Goal: Task Accomplishment & Management: Complete application form

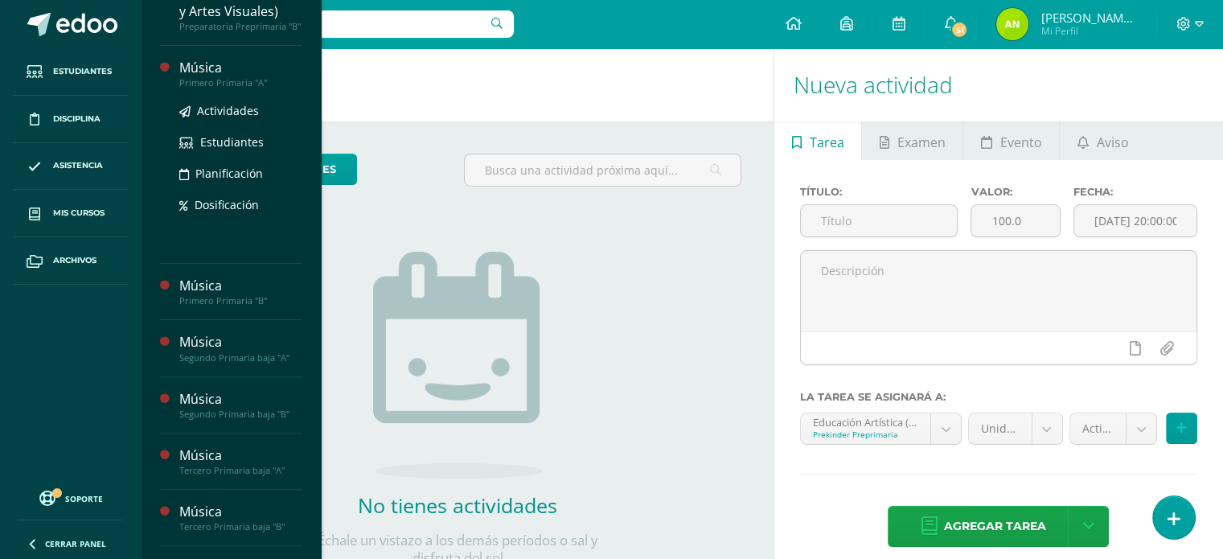
scroll to position [383, 0]
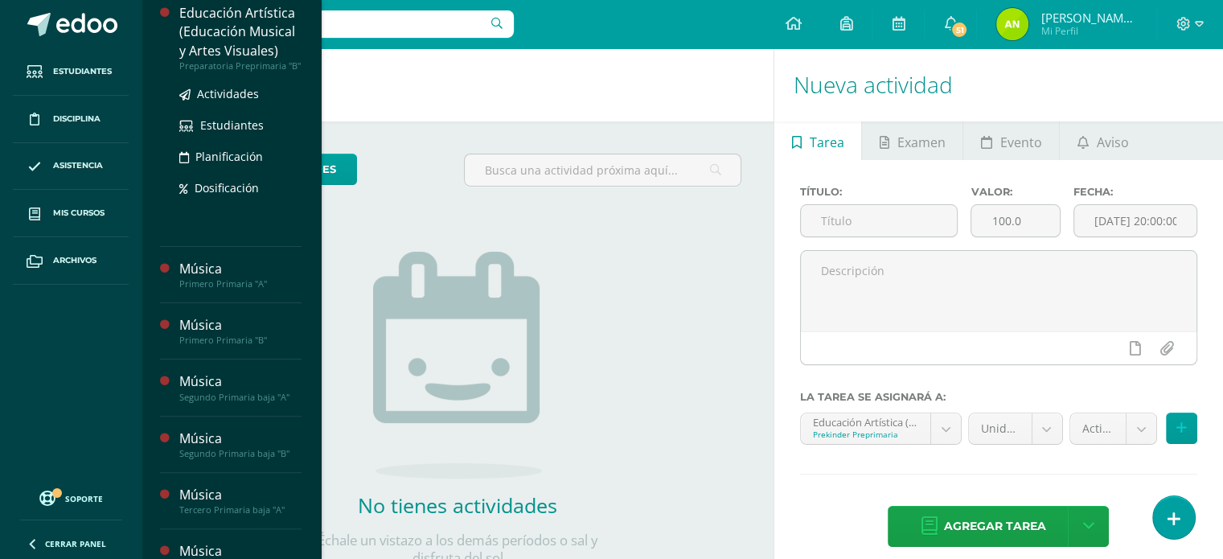
click at [224, 59] on div "Educación Artística (Educación Musical y Artes Visuales)" at bounding box center [240, 31] width 122 height 55
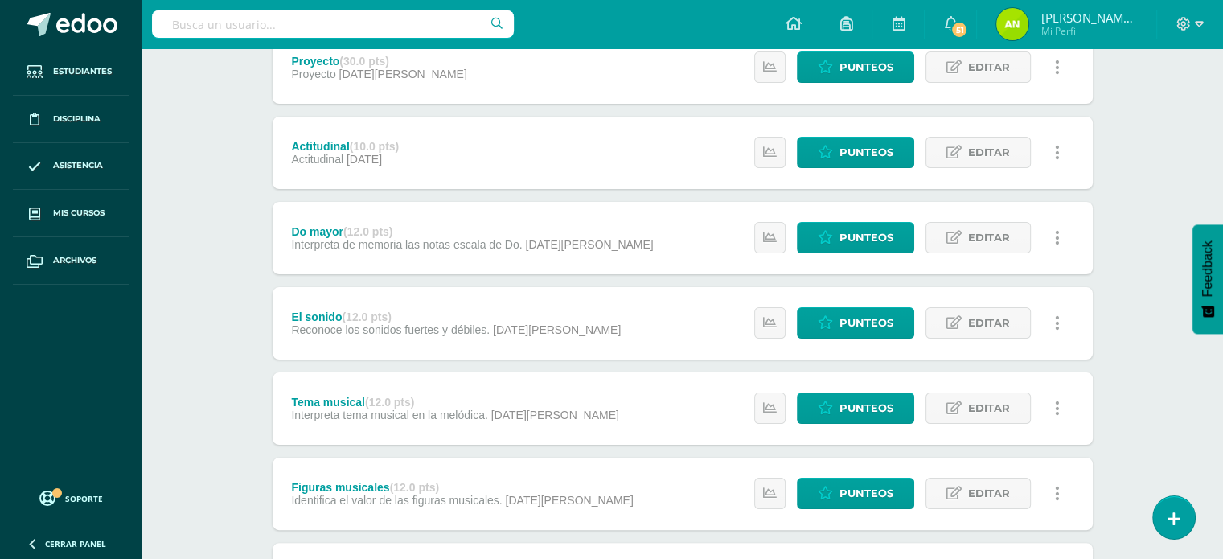
scroll to position [241, 0]
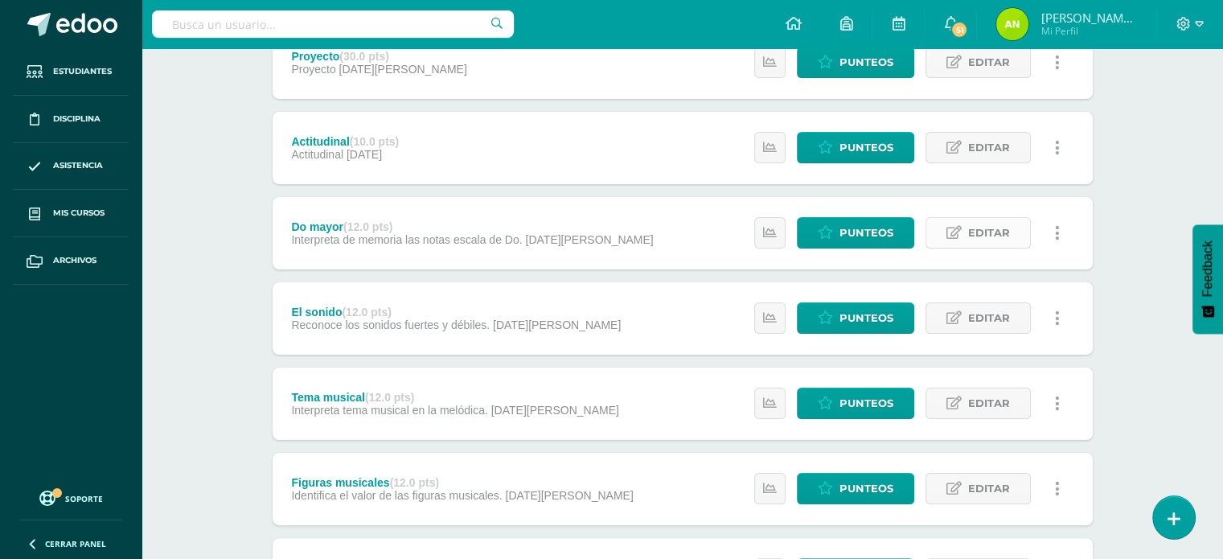
click at [981, 247] on span "Editar" at bounding box center [989, 233] width 42 height 30
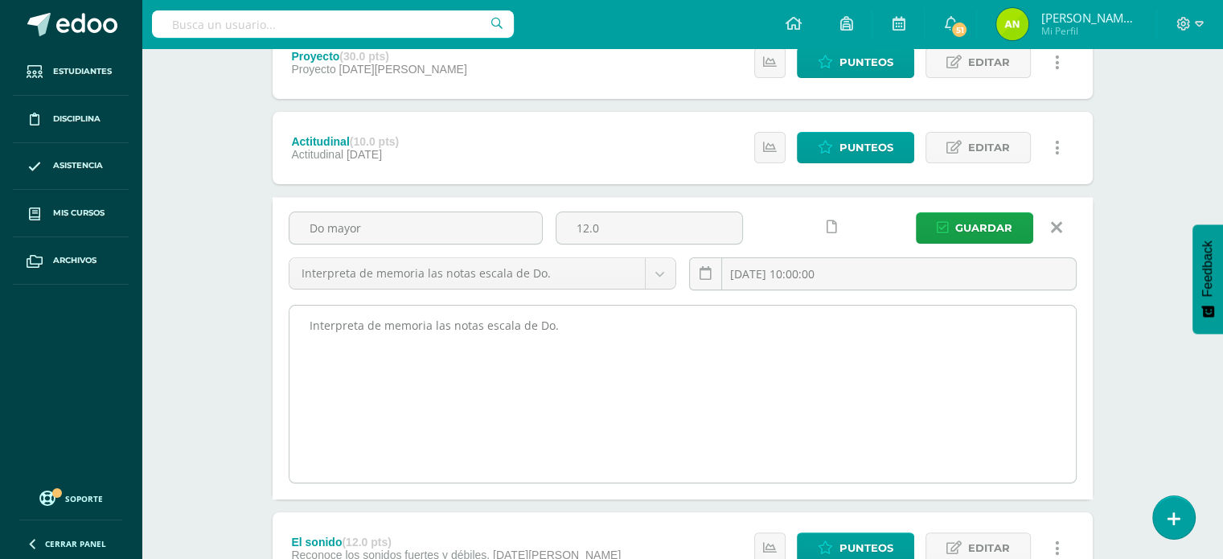
drag, startPoint x: 307, startPoint y: 323, endPoint x: 588, endPoint y: 338, distance: 281.8
click at [588, 338] on textarea "Interpreta de memoria las notas escala de Do." at bounding box center [682, 393] width 786 height 177
click at [653, 320] on textarea "Interpreta de memoria las notas escala de Do." at bounding box center [682, 393] width 786 height 177
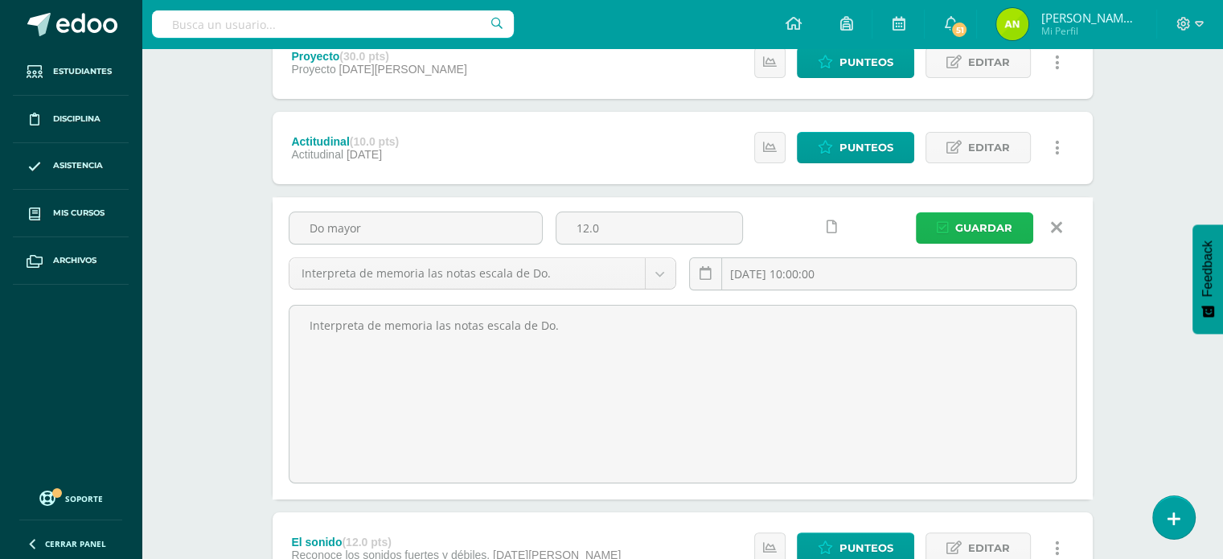
click at [998, 226] on span "Guardar" at bounding box center [983, 228] width 57 height 30
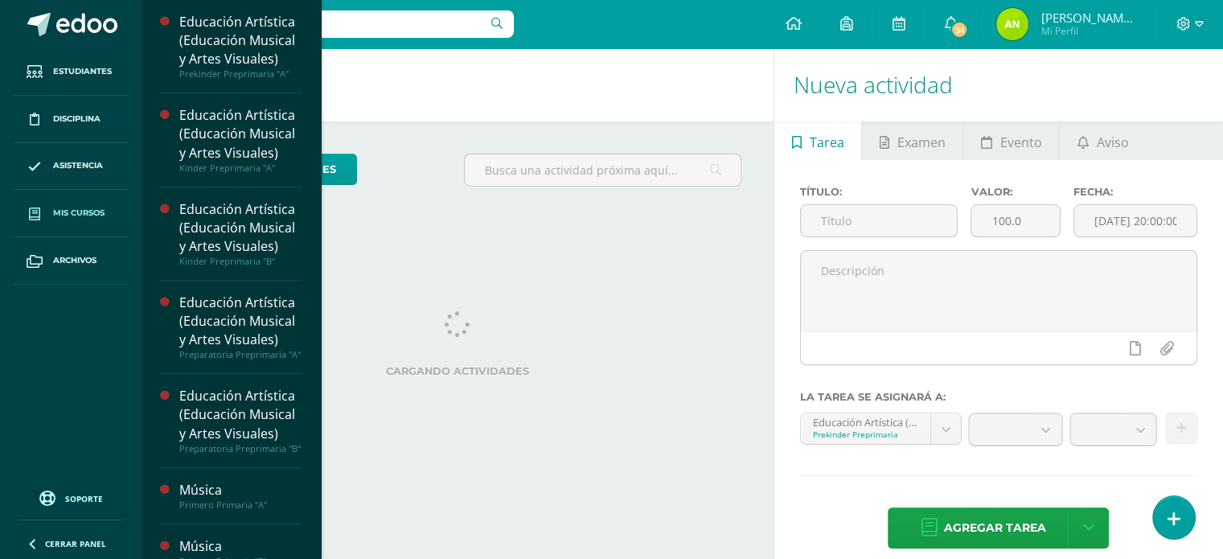
click at [72, 207] on span "Mis cursos" at bounding box center [78, 213] width 51 height 13
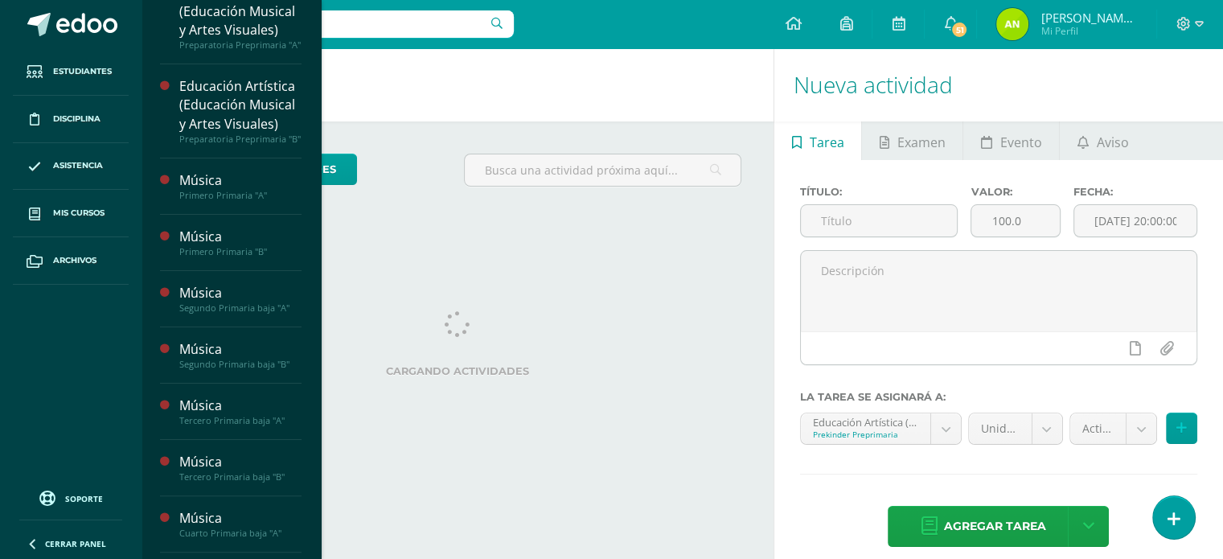
scroll to position [322, 0]
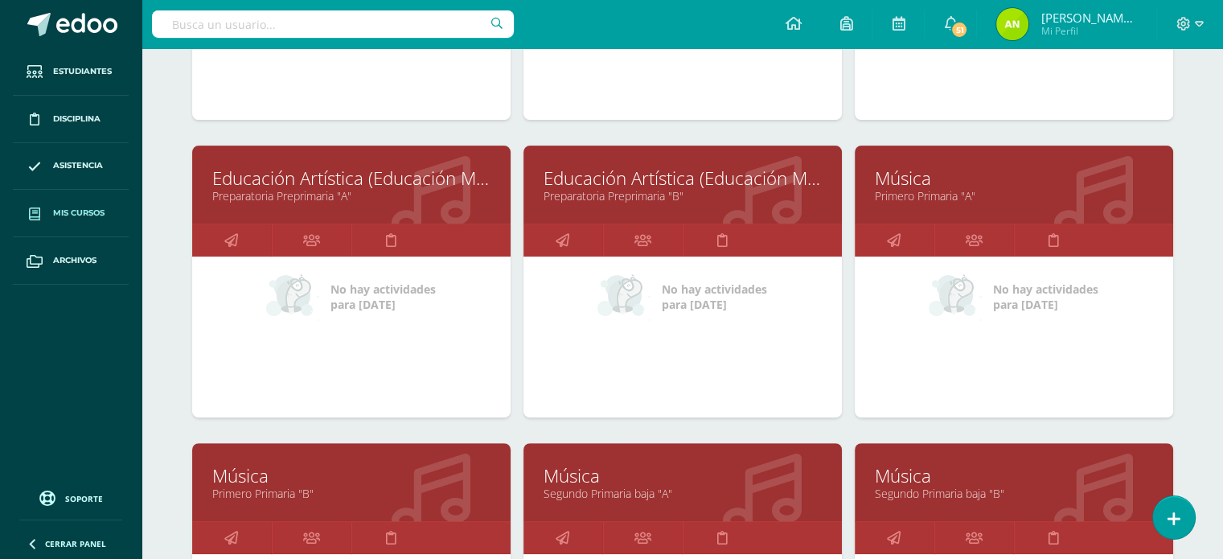
scroll to position [563, 0]
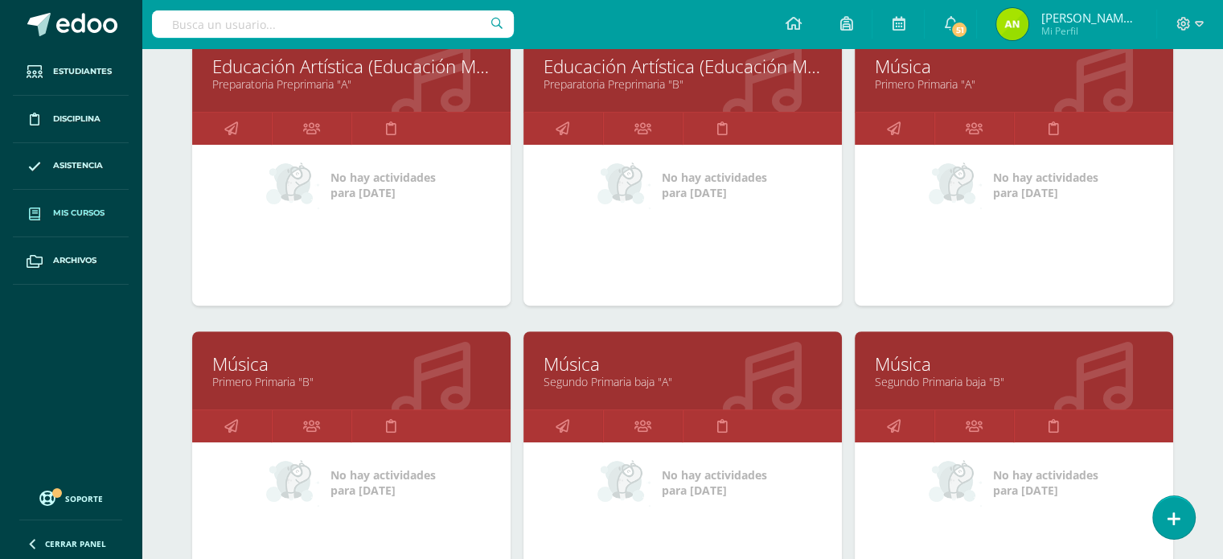
click at [928, 78] on link "Primero Primaria "A"" at bounding box center [1014, 83] width 278 height 15
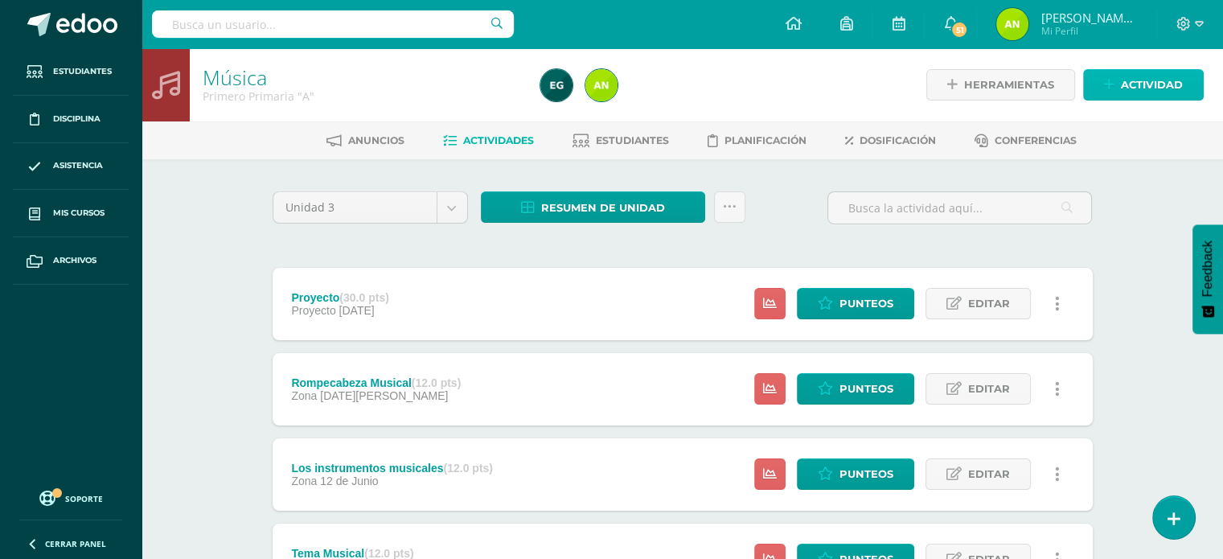
click at [1148, 87] on span "Actividad" at bounding box center [1152, 85] width 62 height 30
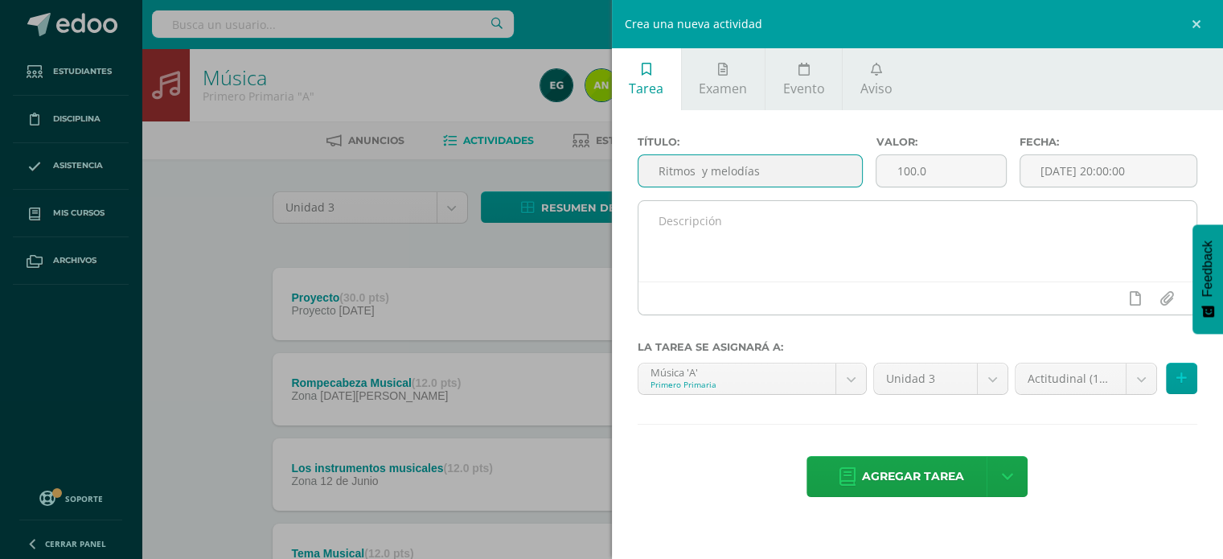
drag, startPoint x: 756, startPoint y: 177, endPoint x: 728, endPoint y: 221, distance: 52.0
click at [752, 180] on input "Ritmos y melodías" at bounding box center [750, 170] width 224 height 31
type input "Ritmos y melodías"
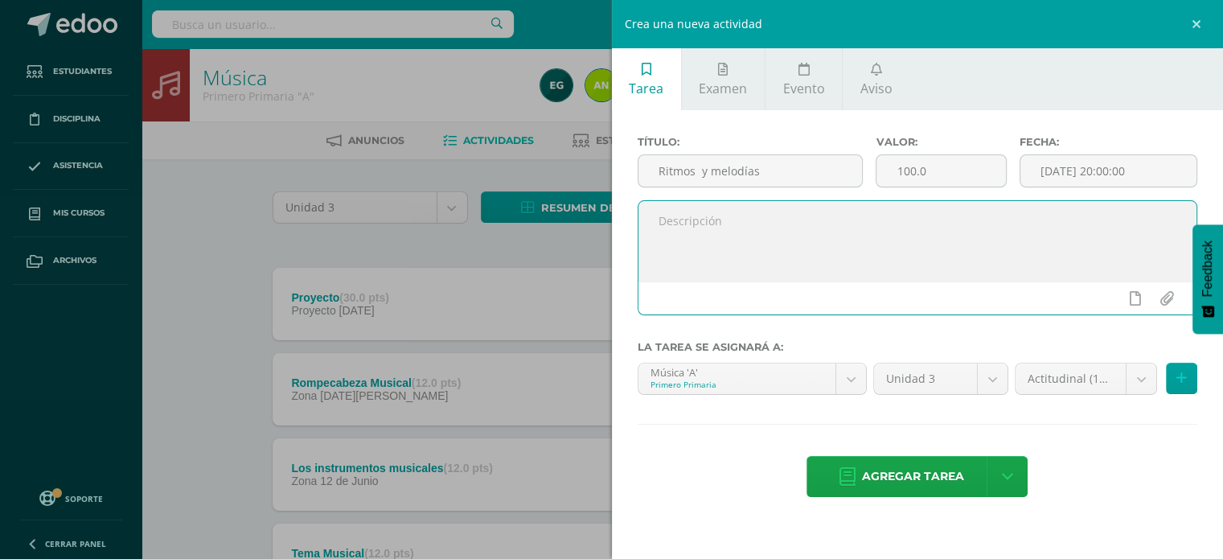
paste textarea "Imitar ritmos y melodías: La capacidad de imitar ritmos y melodías simples con …"
type textarea "Imitar ritmos y melodías: La capacidad de imitar ritmos y melodías simples con …"
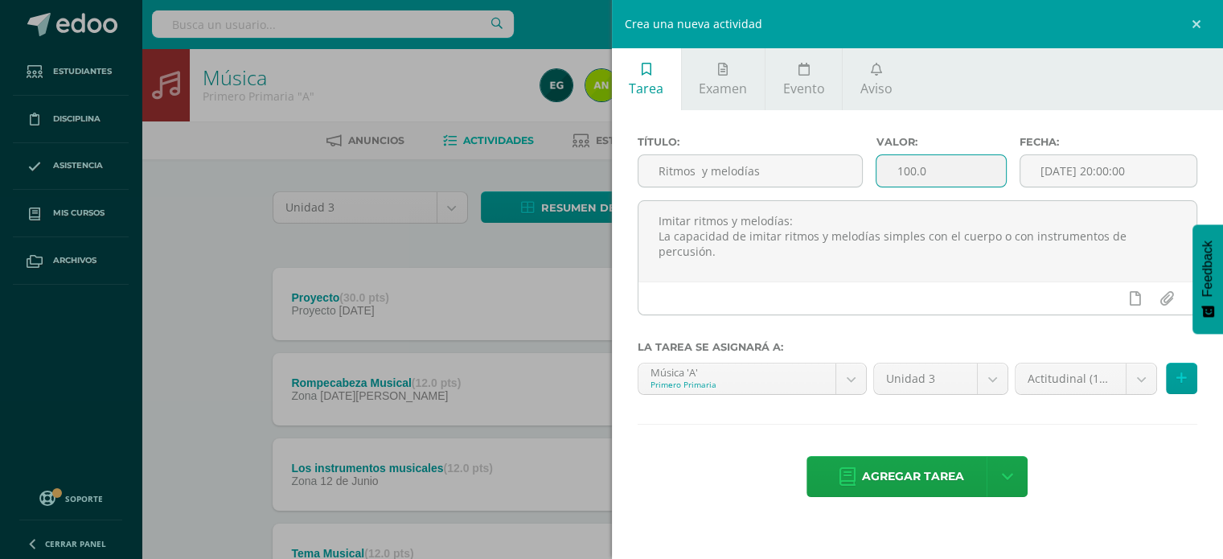
drag, startPoint x: 949, startPoint y: 174, endPoint x: 888, endPoint y: 176, distance: 60.3
click at [888, 176] on input "100.0" at bounding box center [940, 170] width 129 height 31
type input "12"
click at [1082, 163] on input "2025-08-12 20:00:00" at bounding box center [1108, 170] width 177 height 31
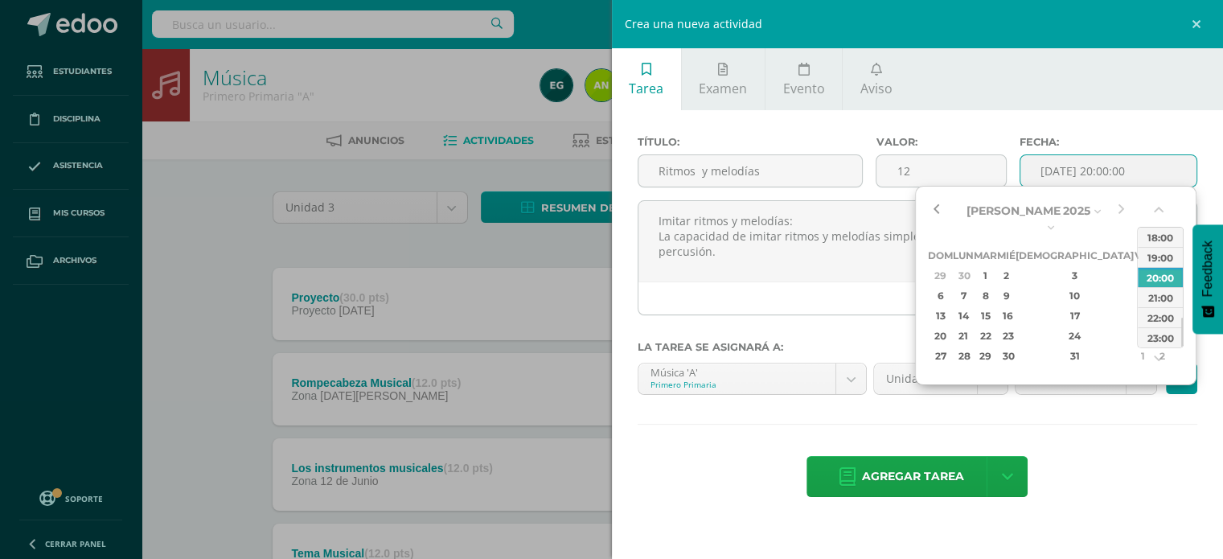
click at [941, 207] on button "button" at bounding box center [936, 211] width 16 height 24
click at [1057, 286] on div "10" at bounding box center [1074, 295] width 95 height 18
click at [1163, 242] on div "12:00" at bounding box center [1159, 245] width 45 height 20
type input "2025-07-10 12:00"
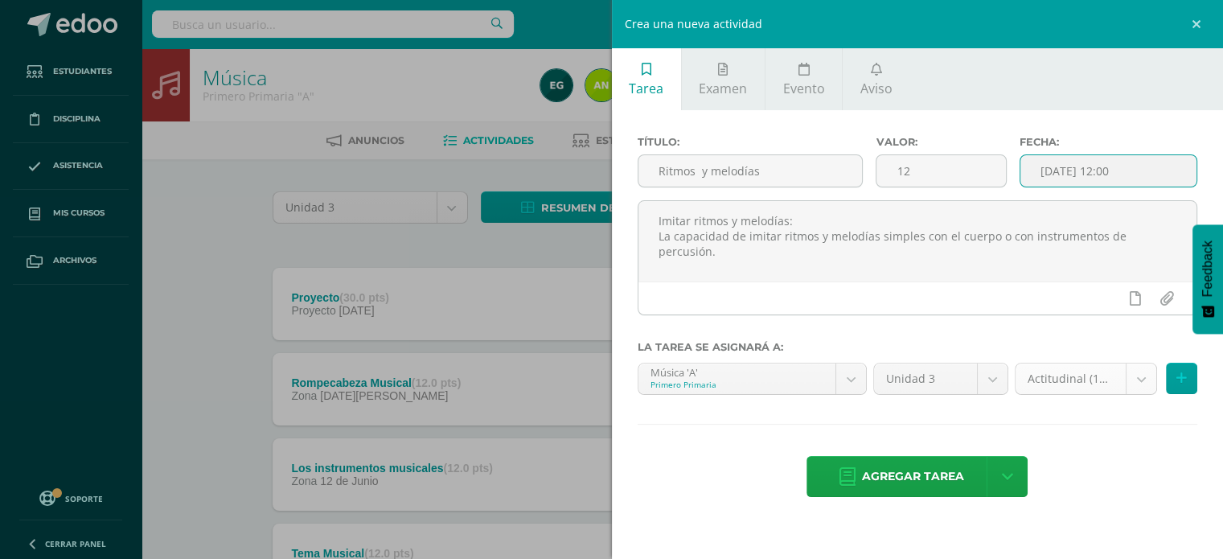
click at [1137, 377] on body "Estudiantes Disciplina Asistencia Mis cursos Archivos Soporte Centro de ayuda Ú…" at bounding box center [611, 394] width 1223 height 788
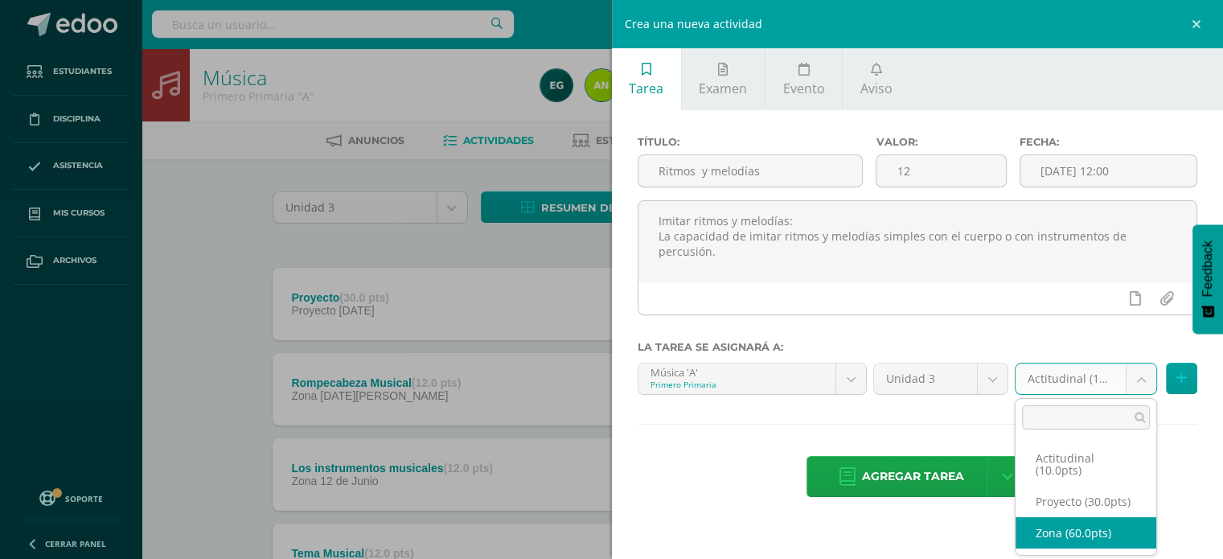
select select "103866"
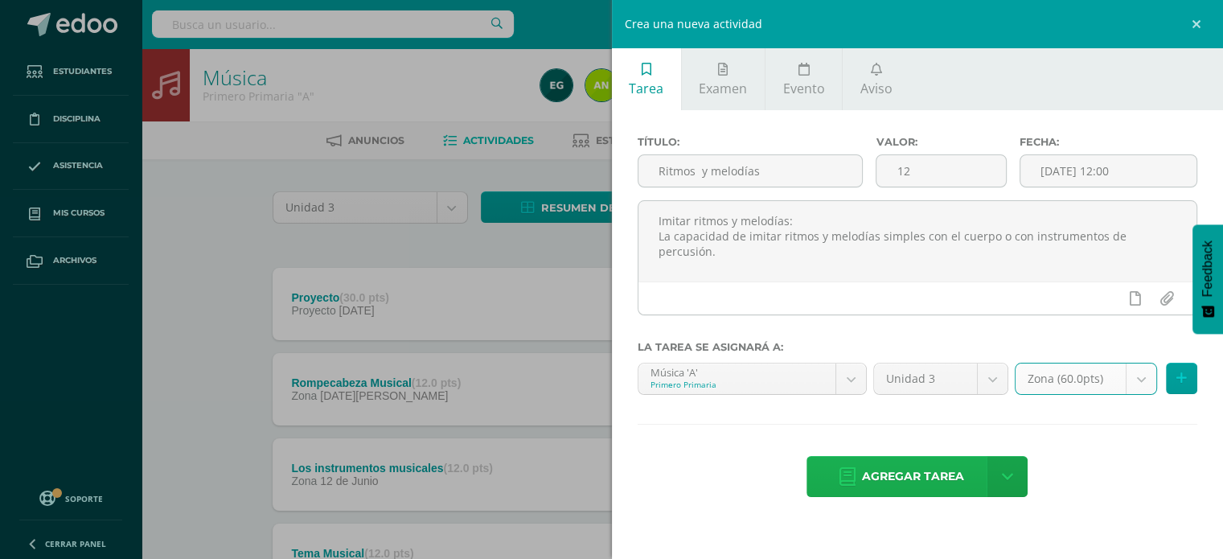
click at [937, 479] on span "Agregar tarea" at bounding box center [913, 476] width 102 height 39
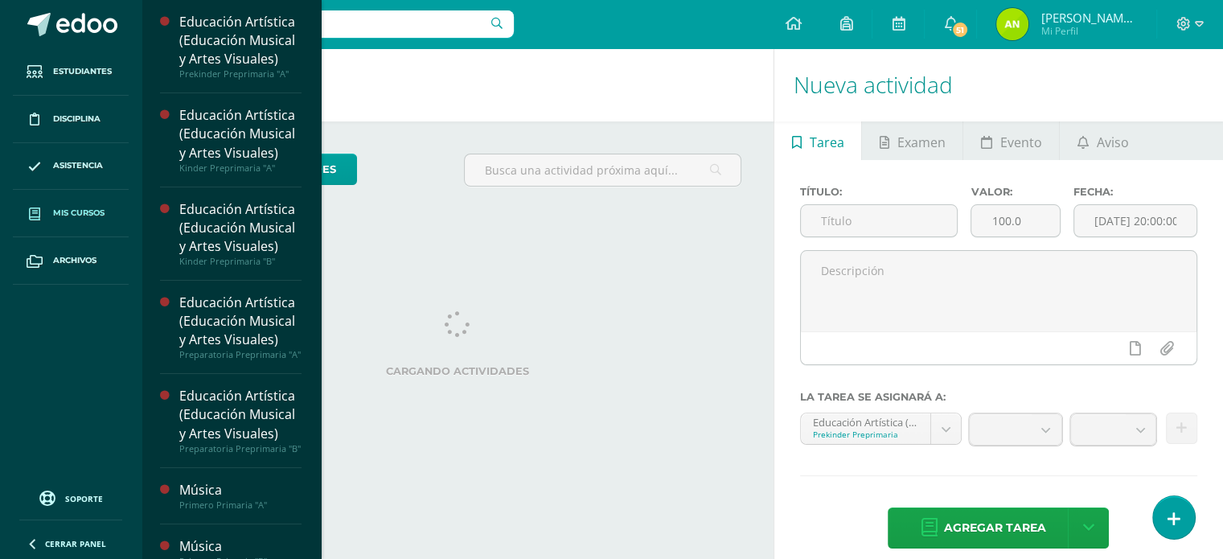
click at [68, 208] on span "Mis cursos" at bounding box center [78, 213] width 51 height 13
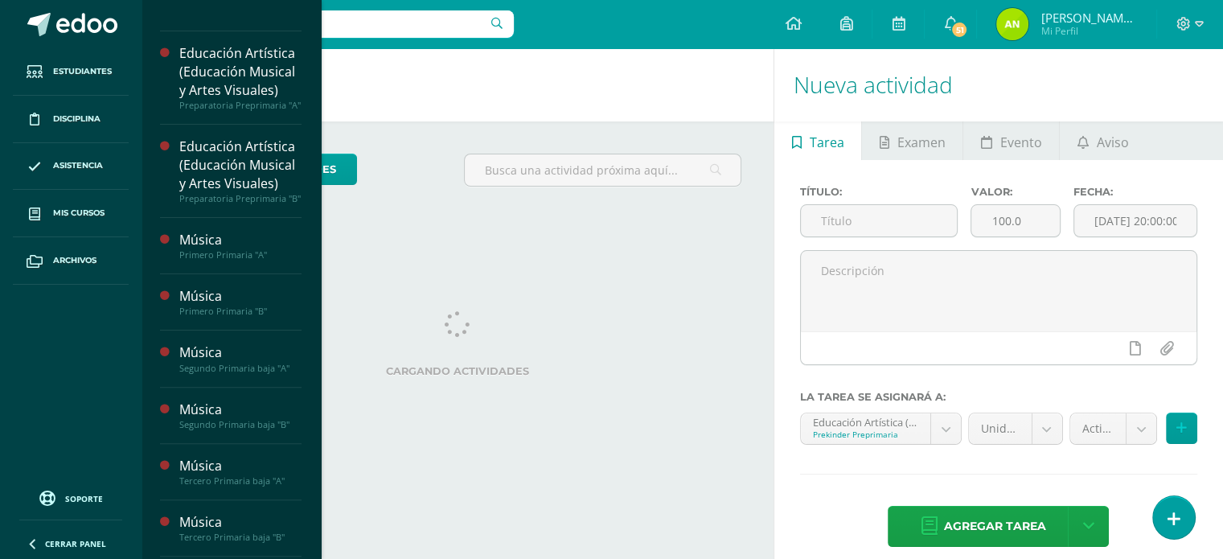
scroll to position [400, 0]
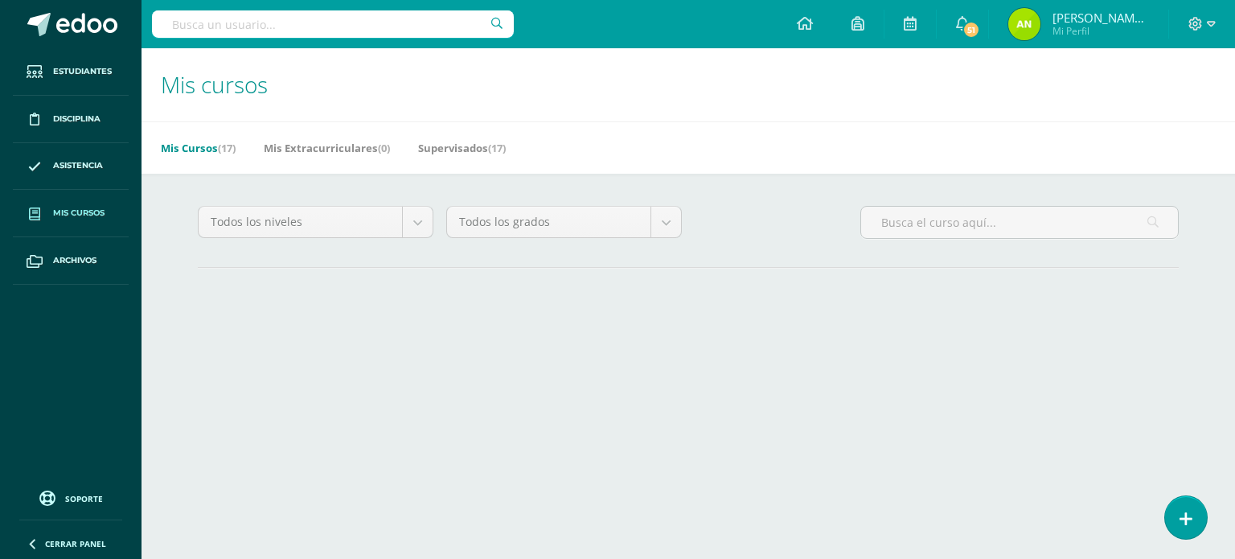
click at [206, 184] on div "Todos los niveles Todos los niveles Preprimaria Bach. Dibujo Básico Bach. CCLL …" at bounding box center [688, 268] width 1045 height 188
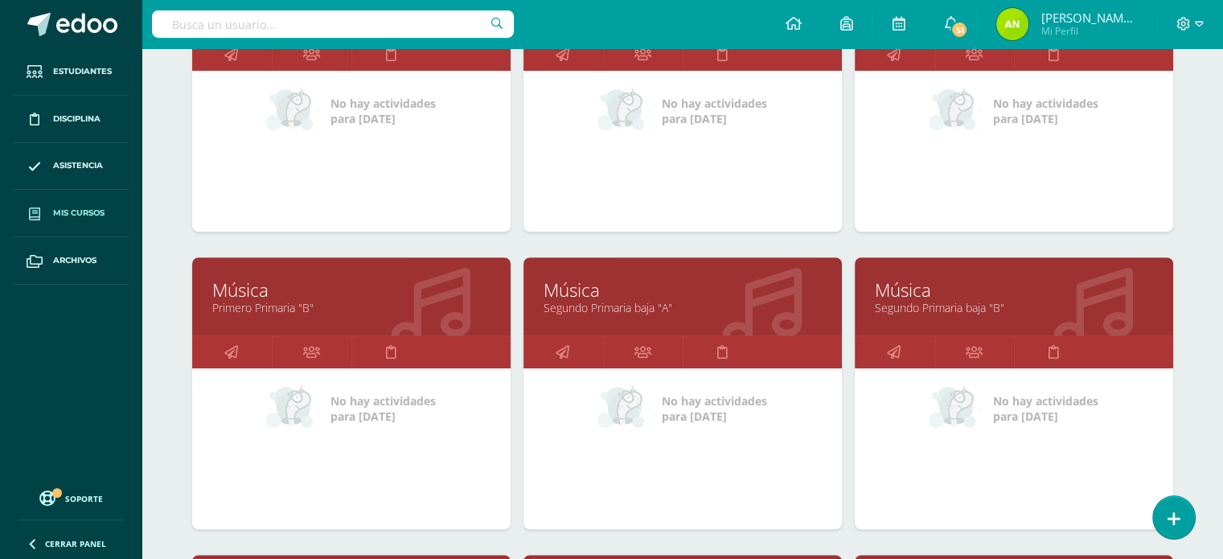
scroll to position [643, 0]
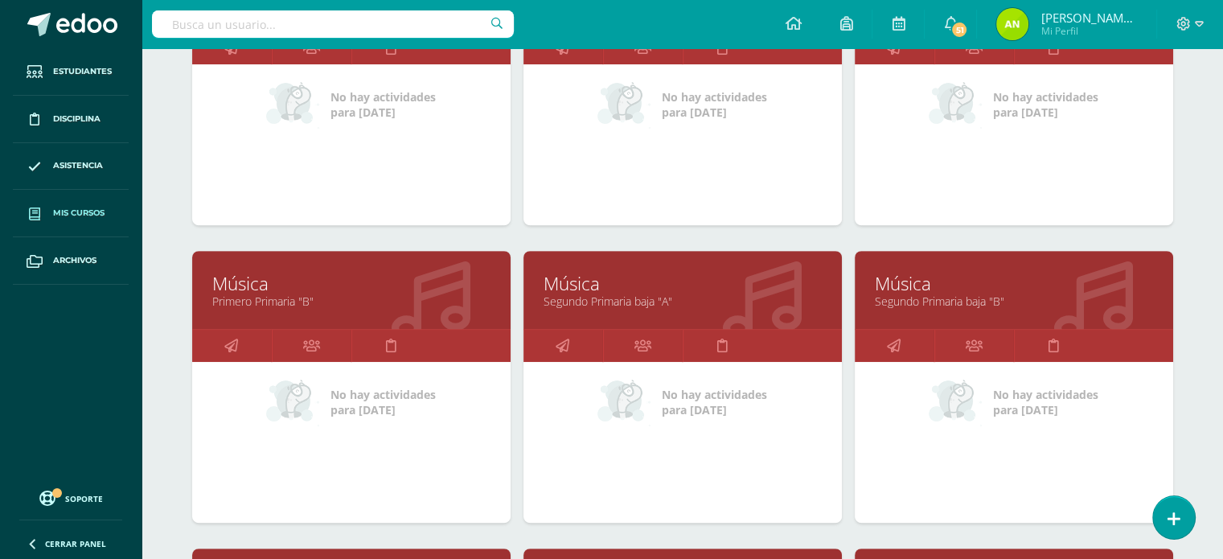
click at [281, 293] on link "Primero Primaria "B"" at bounding box center [351, 300] width 278 height 15
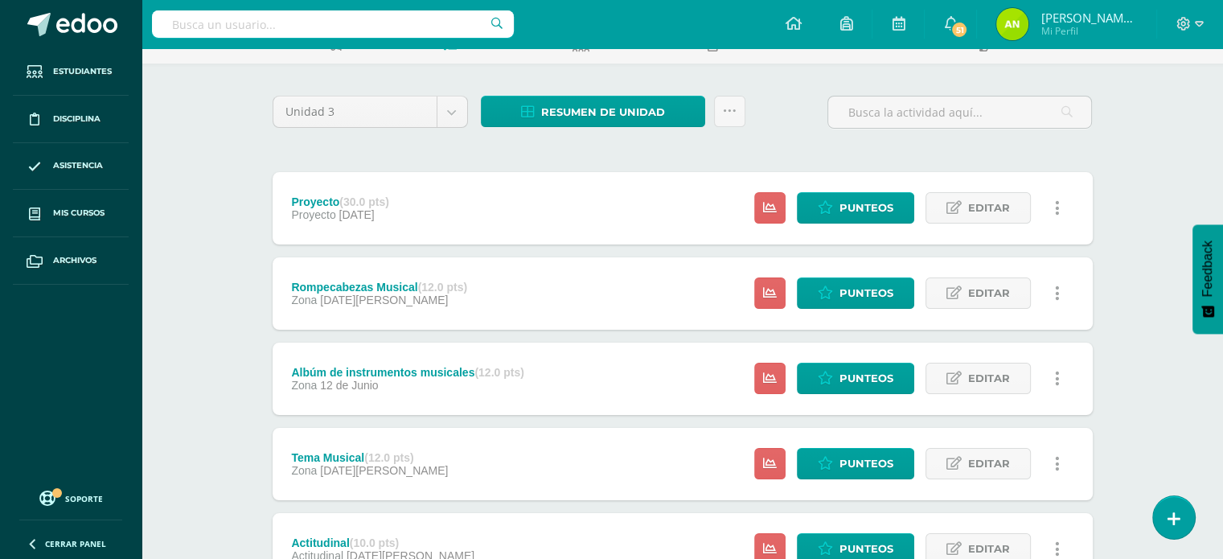
scroll to position [68, 0]
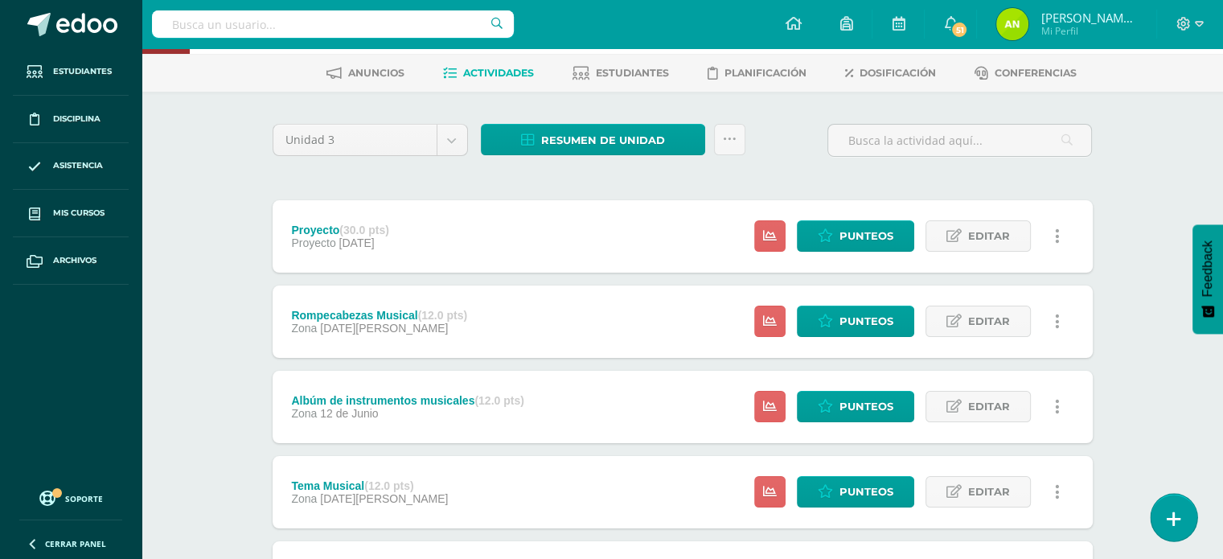
click at [1169, 523] on icon at bounding box center [1173, 519] width 14 height 18
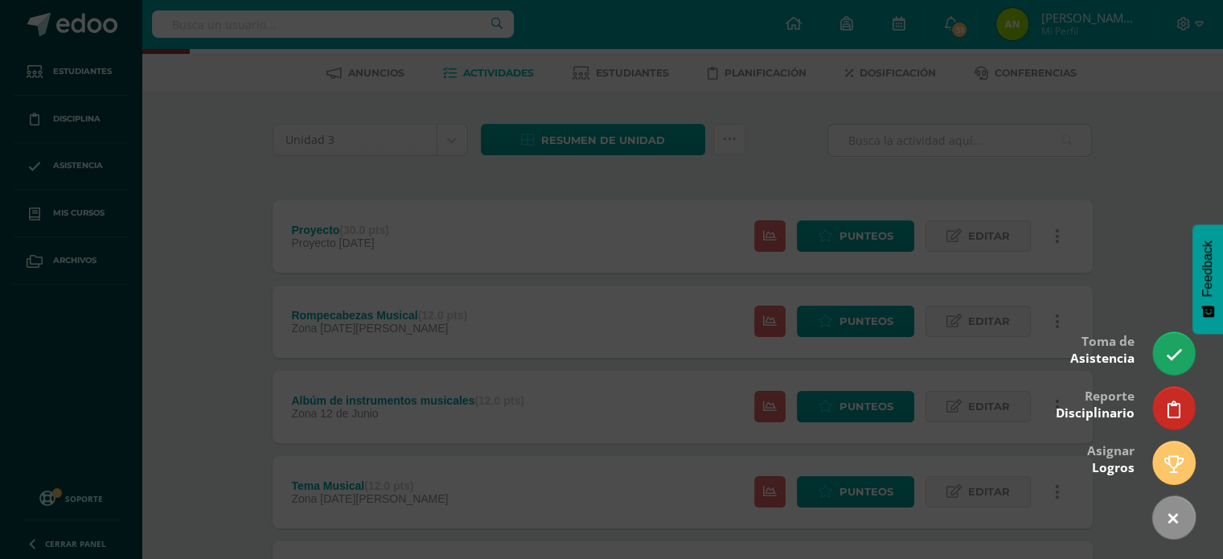
click at [1142, 229] on div at bounding box center [611, 279] width 1223 height 559
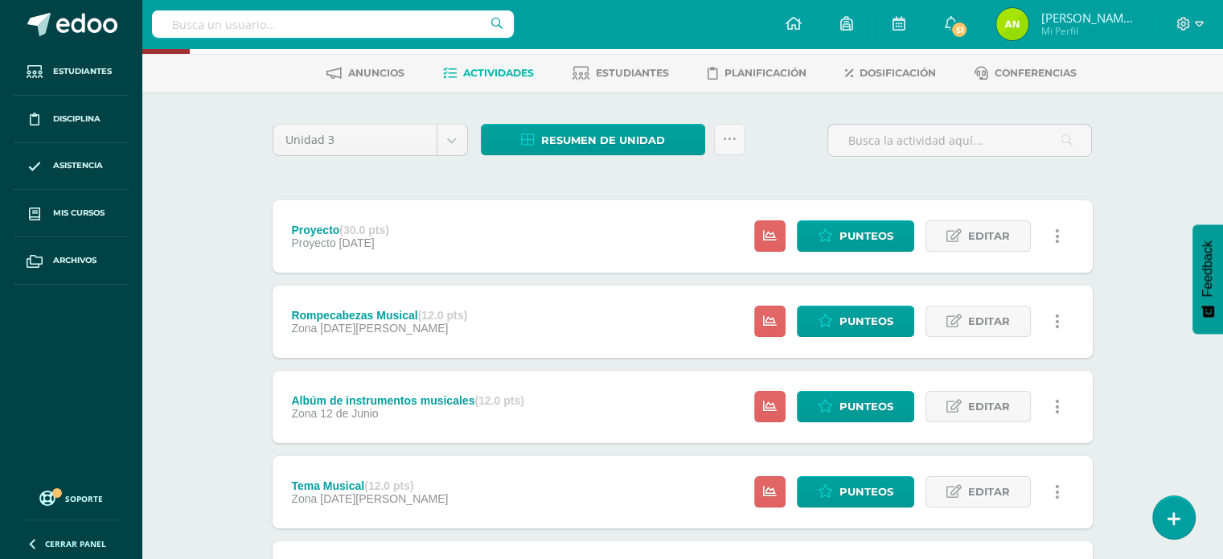
click at [490, 73] on span "Actividades" at bounding box center [498, 73] width 71 height 12
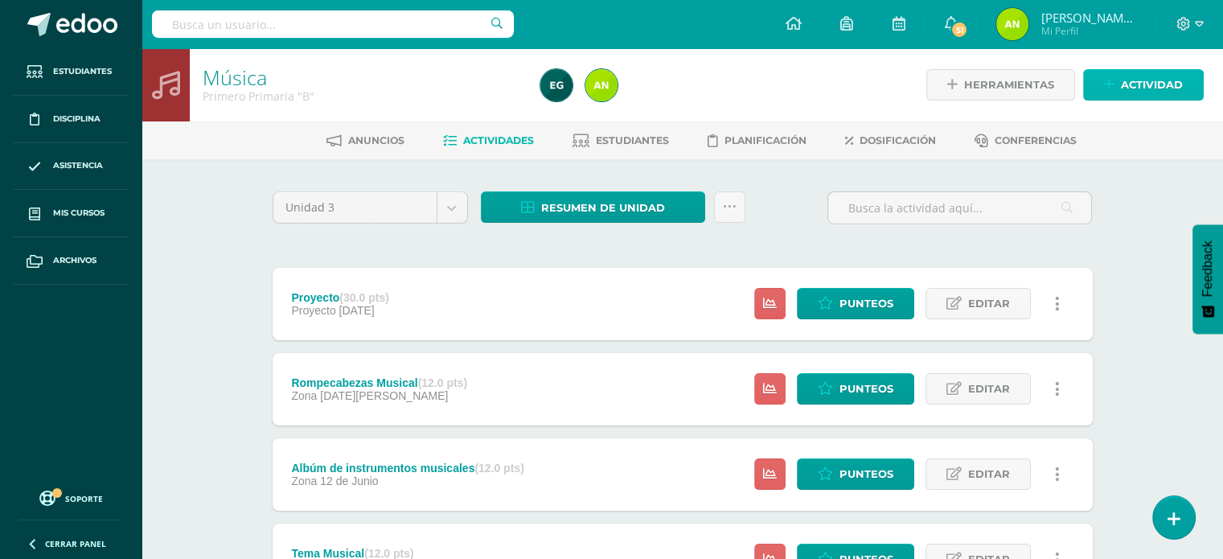
click at [1125, 89] on span "Actividad" at bounding box center [1152, 85] width 62 height 30
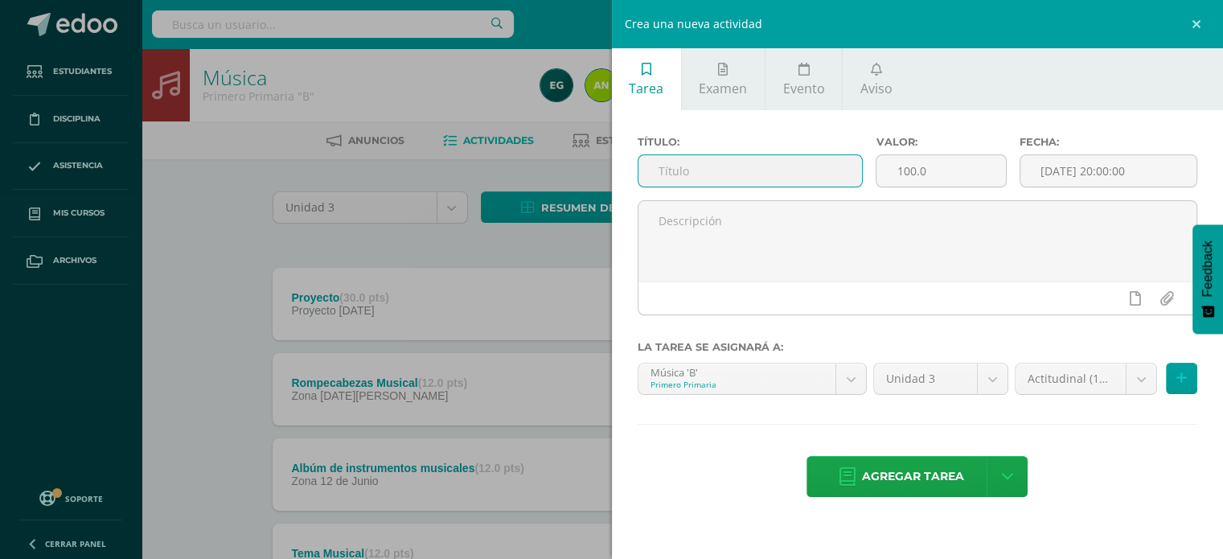
click at [711, 172] on input "text" at bounding box center [750, 170] width 224 height 31
drag, startPoint x: 740, startPoint y: 237, endPoint x: 215, endPoint y: 211, distance: 525.6
click at [215, 211] on div "Crea una nueva actividad Tarea Examen Evento Aviso Título: Valor: 100.0 Fecha: …" at bounding box center [611, 279] width 1223 height 559
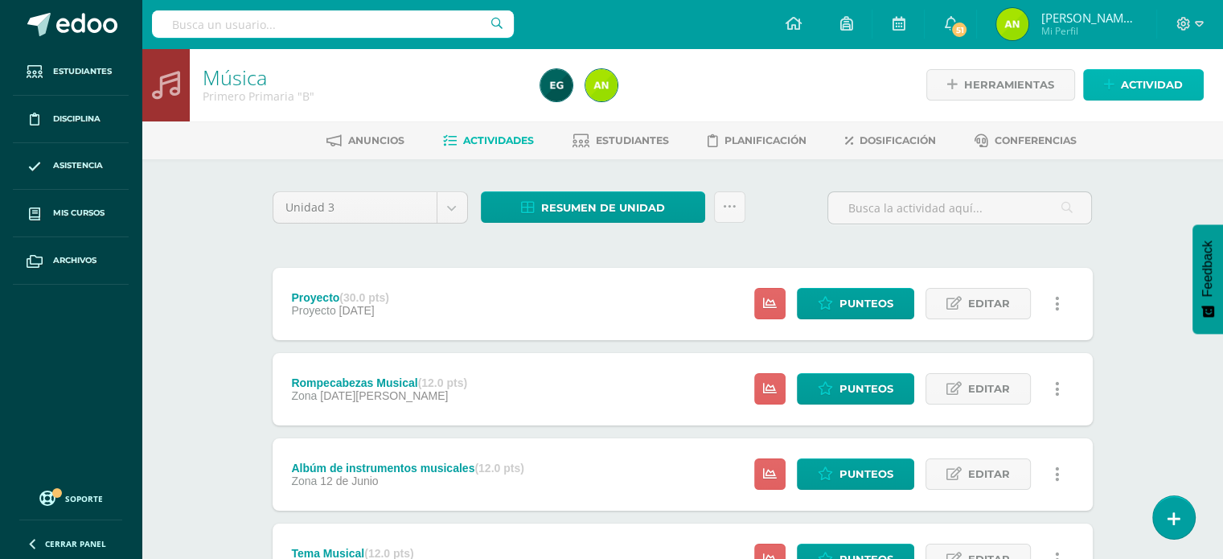
click at [1151, 93] on span "Actividad" at bounding box center [1152, 85] width 62 height 30
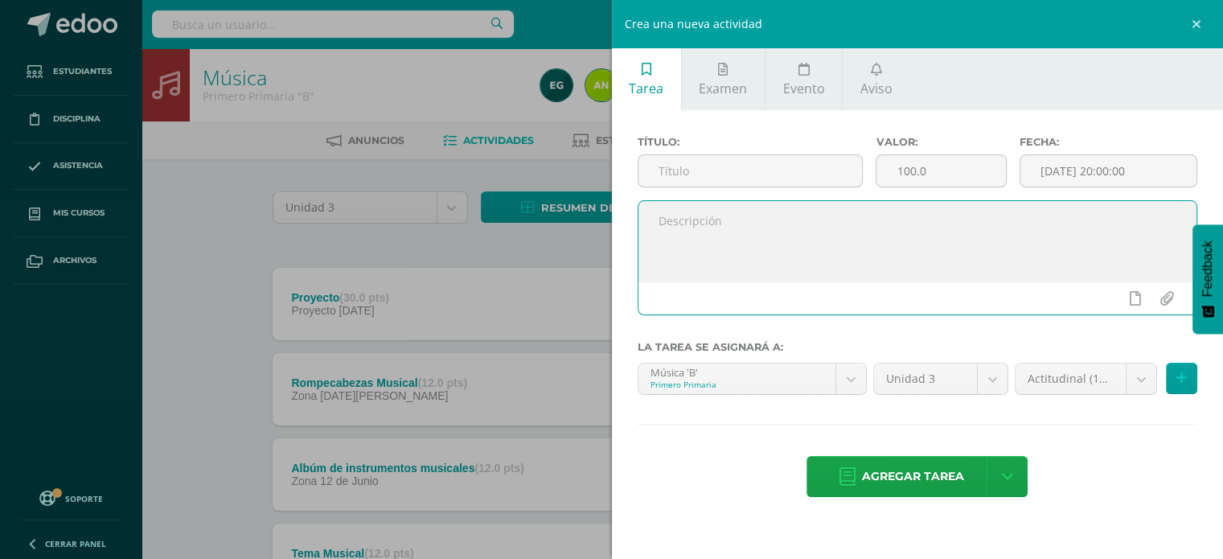
paste textarea "Imitar ritmos y melodías: La capacidad de imitar ritmos y melodías simples con …"
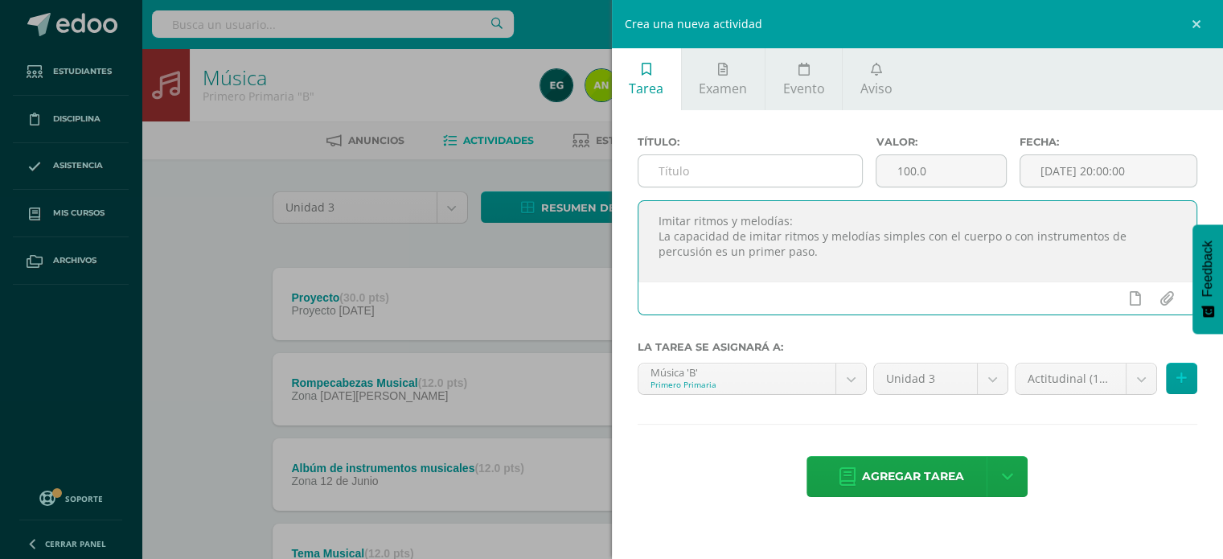
type textarea "Imitar ritmos y melodías: La capacidad de imitar ritmos y melodías simples con …"
click at [727, 173] on input "text" at bounding box center [750, 170] width 224 height 31
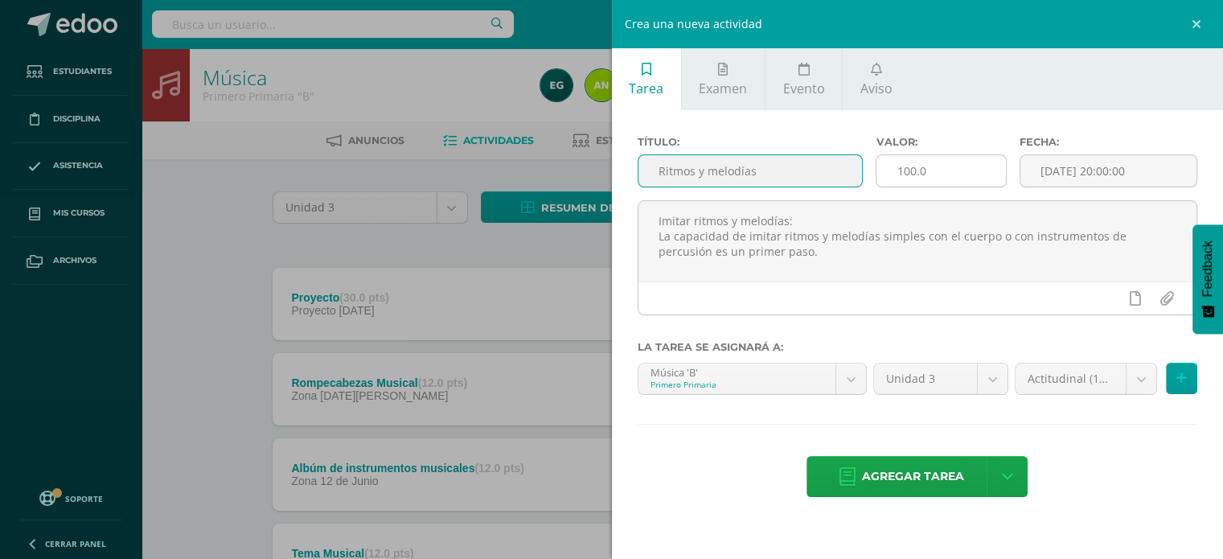
type input "Ritmos y melodías"
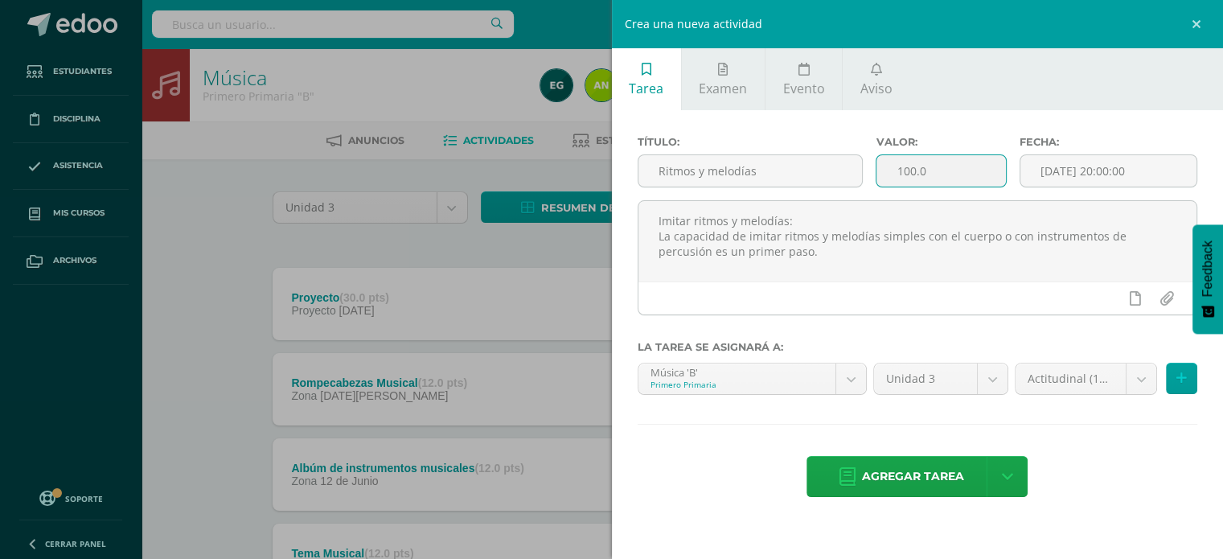
drag, startPoint x: 928, startPoint y: 162, endPoint x: 896, endPoint y: 170, distance: 33.1
click at [896, 170] on input "100.0" at bounding box center [940, 170] width 129 height 31
type input "12"
click at [1035, 179] on input "[DATE] 20:00:00" at bounding box center [1108, 170] width 177 height 31
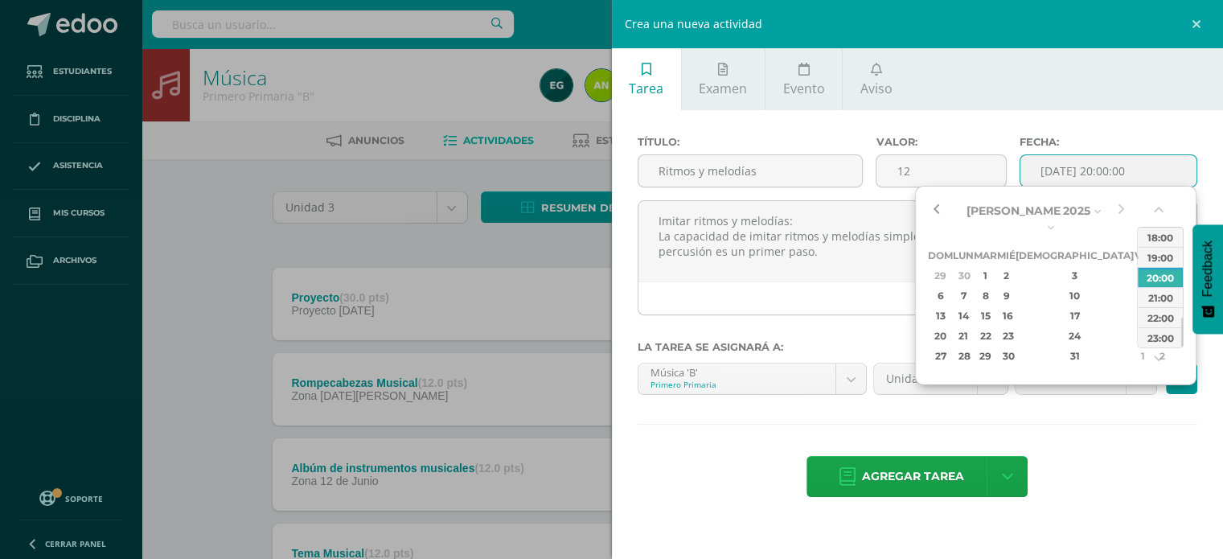
click at [938, 203] on button "button" at bounding box center [936, 211] width 16 height 24
click at [1058, 266] on div "3" at bounding box center [1074, 275] width 95 height 18
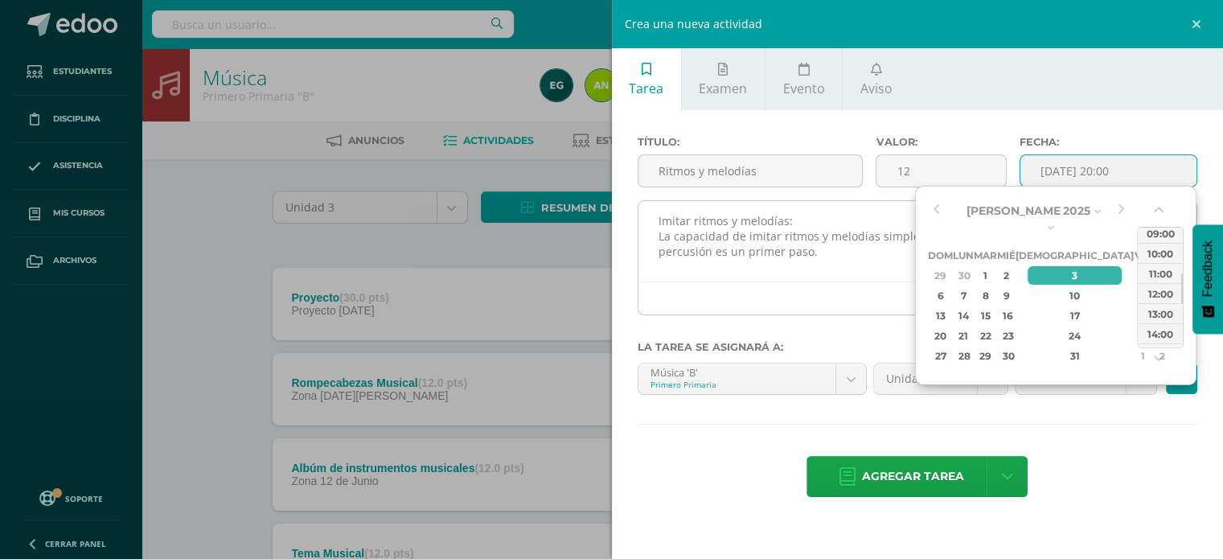
click at [1158, 265] on div "11:00" at bounding box center [1159, 273] width 45 height 20
type input "2025-07-03 11:00"
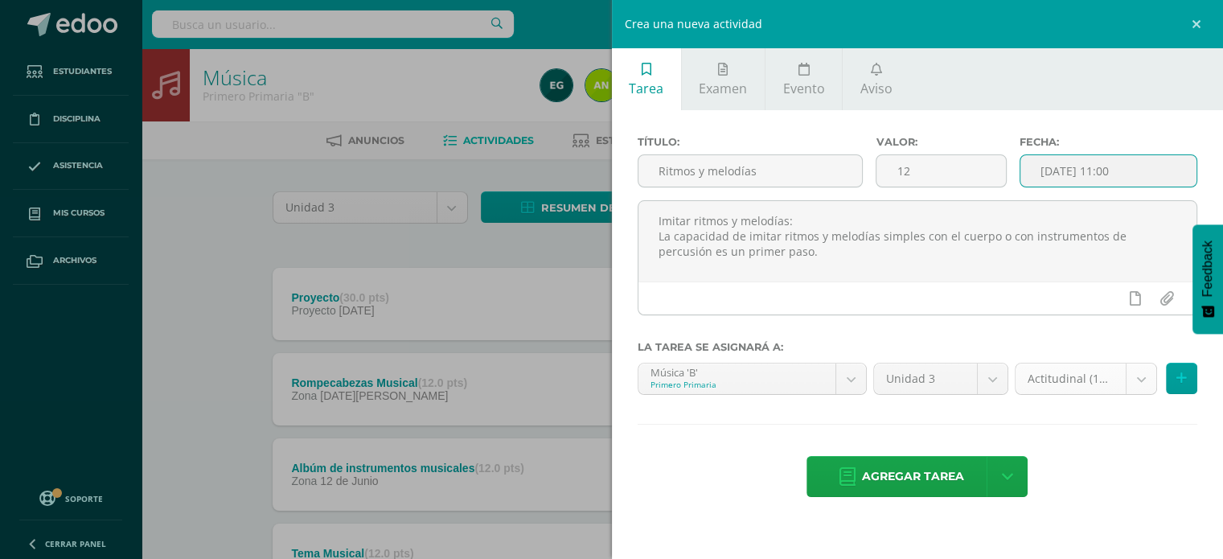
click at [1135, 367] on body "Estudiantes Disciplina Asistencia Mis cursos Archivos Soporte Centro de ayuda Ú…" at bounding box center [611, 394] width 1223 height 788
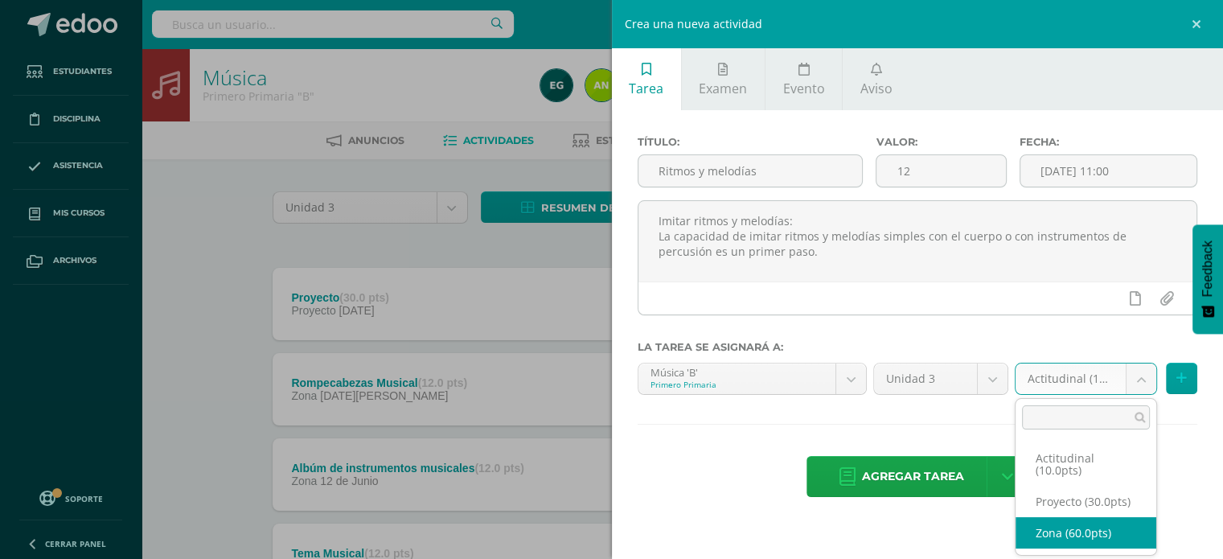
drag, startPoint x: 1063, startPoint y: 519, endPoint x: 1053, endPoint y: 497, distance: 23.8
select select "103869"
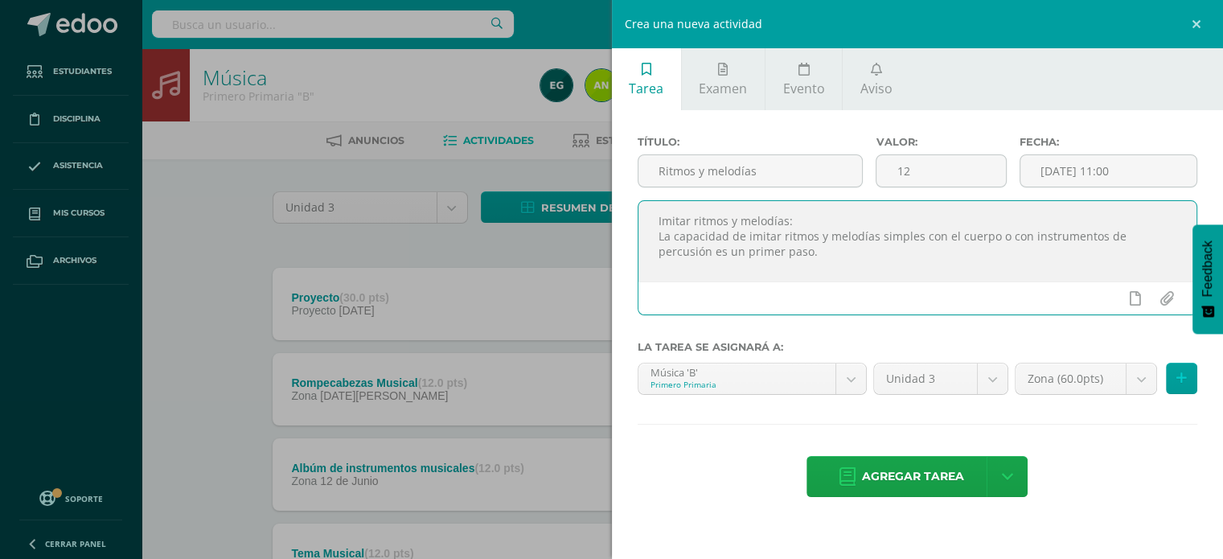
click at [775, 260] on textarea "Imitar ritmos y melodías: La capacidad de imitar ritmos y melodías simples con …" at bounding box center [917, 241] width 559 height 80
drag, startPoint x: 657, startPoint y: 217, endPoint x: 1173, endPoint y: 236, distance: 516.5
click at [1173, 236] on textarea "Imitar ritmos y melodías: La capacidad de imitar ritmos y melodías simples con …" at bounding box center [917, 241] width 559 height 80
click at [923, 269] on textarea "Imitar ritmos y melodías: La capacidad de imitar ritmos y melodías simples con …" at bounding box center [917, 241] width 559 height 80
type textarea "Imitar ritmos y melodías: La capacidad de imitar ritmos y melodías simples con …"
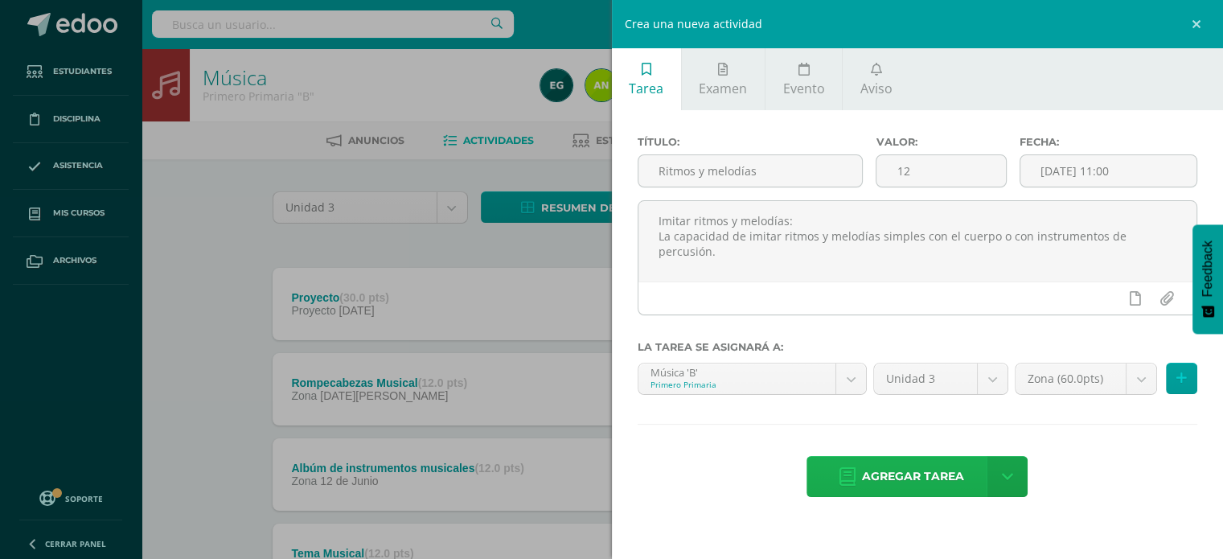
click at [904, 476] on span "Agregar tarea" at bounding box center [913, 476] width 102 height 39
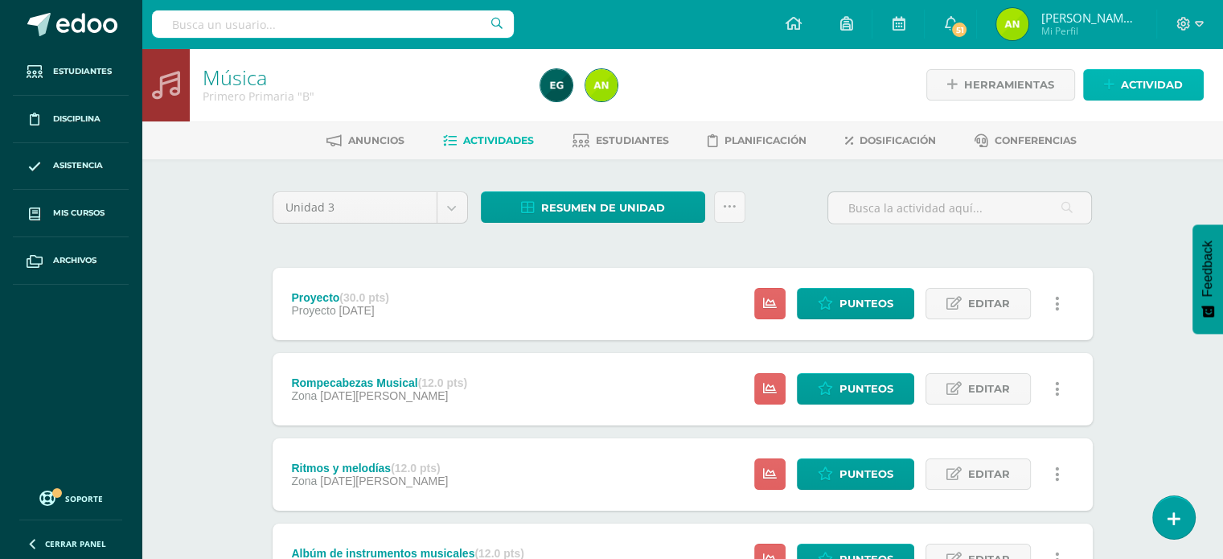
click at [1146, 82] on span "Actividad" at bounding box center [1152, 85] width 62 height 30
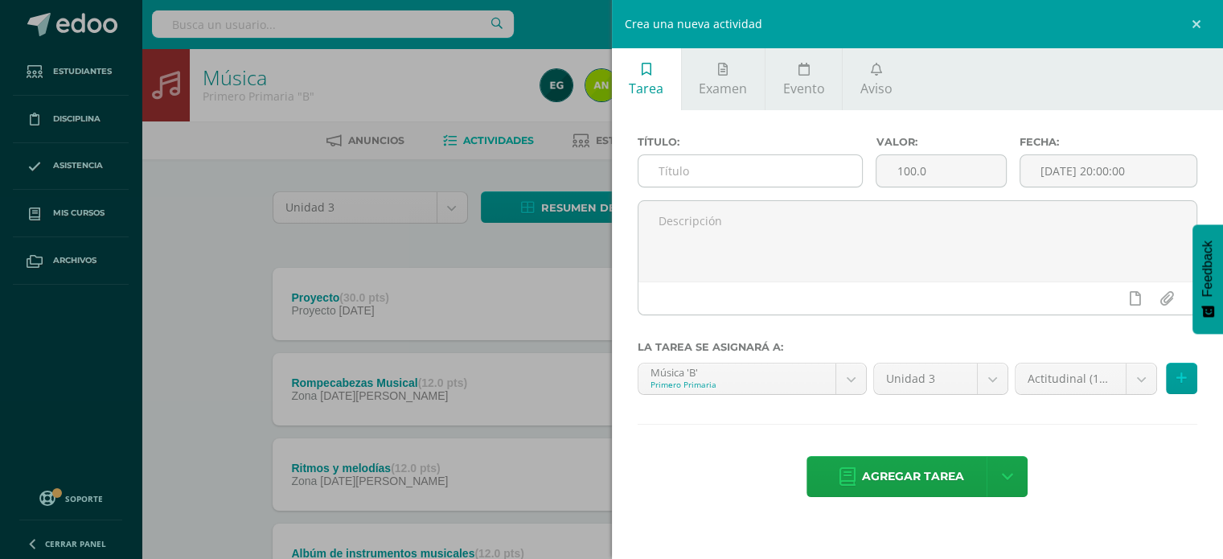
click at [769, 166] on input "text" at bounding box center [750, 170] width 224 height 31
type input "Escalas"
drag, startPoint x: 978, startPoint y: 170, endPoint x: 891, endPoint y: 170, distance: 86.8
click at [891, 170] on input "100.0" at bounding box center [940, 170] width 129 height 31
type input "12"
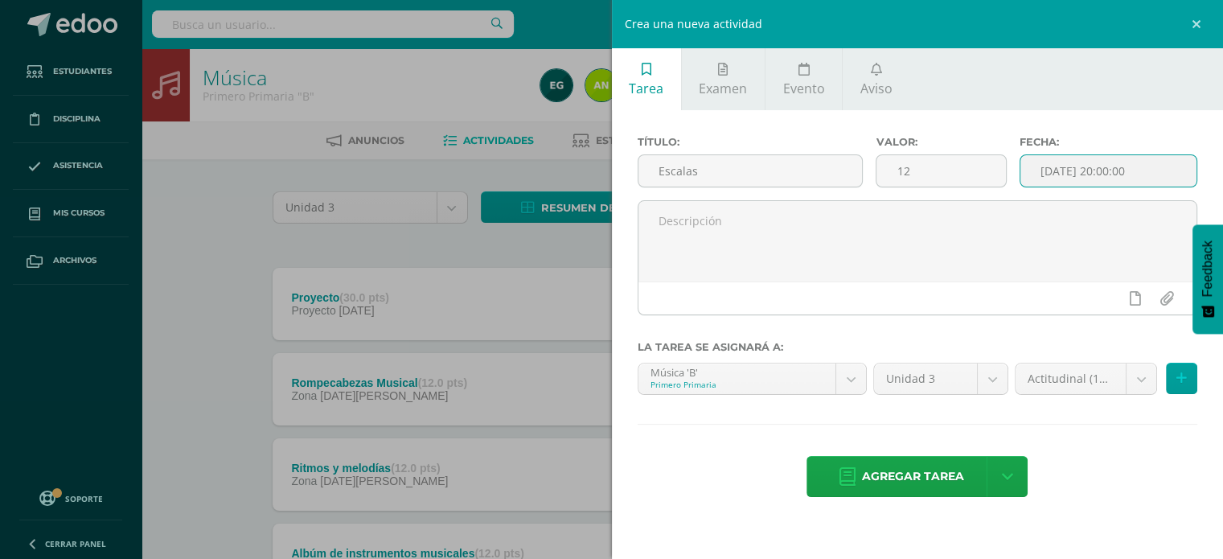
click at [1058, 160] on input "[DATE] 20:00:00" at bounding box center [1108, 170] width 177 height 31
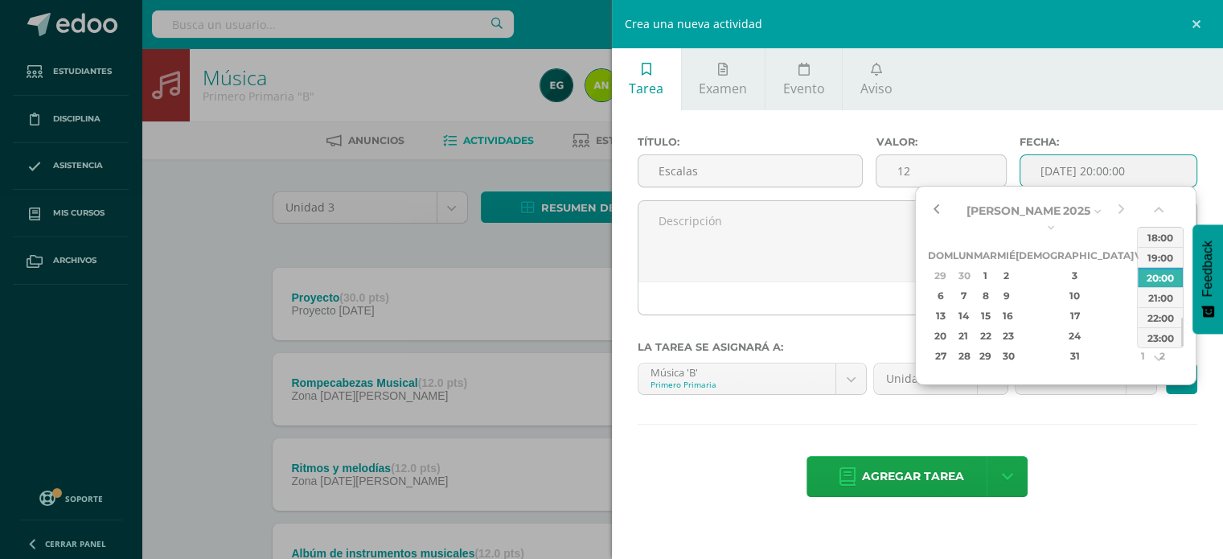
click at [937, 206] on button "button" at bounding box center [936, 211] width 16 height 24
click at [1055, 286] on div "10" at bounding box center [1074, 295] width 95 height 18
click at [1154, 247] on div "12:00" at bounding box center [1159, 245] width 45 height 20
type input "[DATE] 12:00"
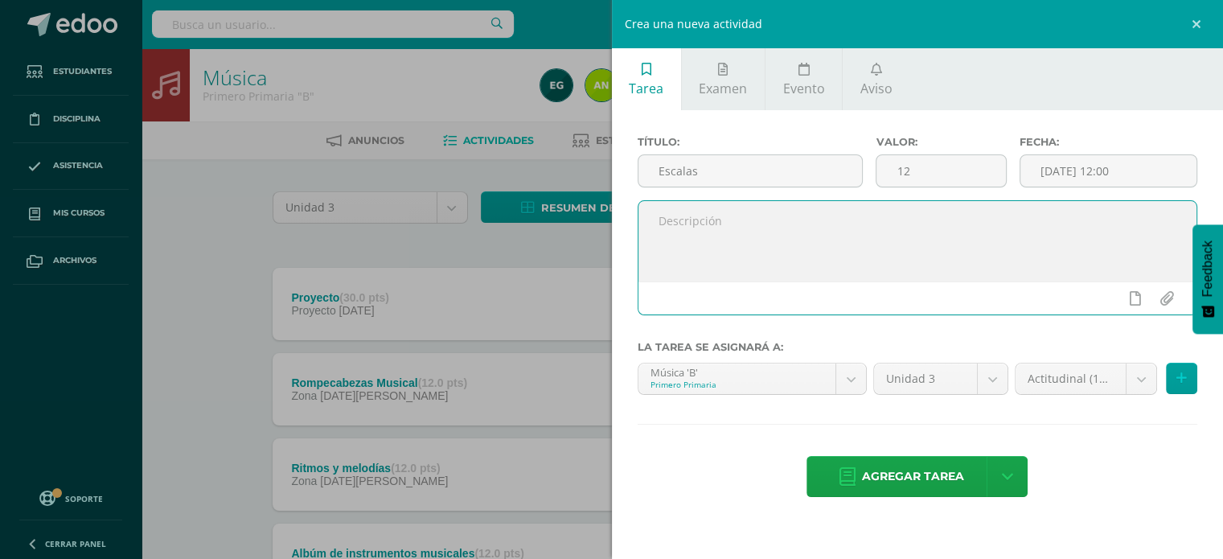
paste textarea "Interpreta de memoria las notas escala de Do y la menor."
type textarea "Interpreta de memoria las notas escala de Do y la menor."
click at [1131, 377] on body "Tarea asignada exitosamente Estudiantes Disciplina Asistencia Mis cursos Archiv…" at bounding box center [611, 436] width 1223 height 873
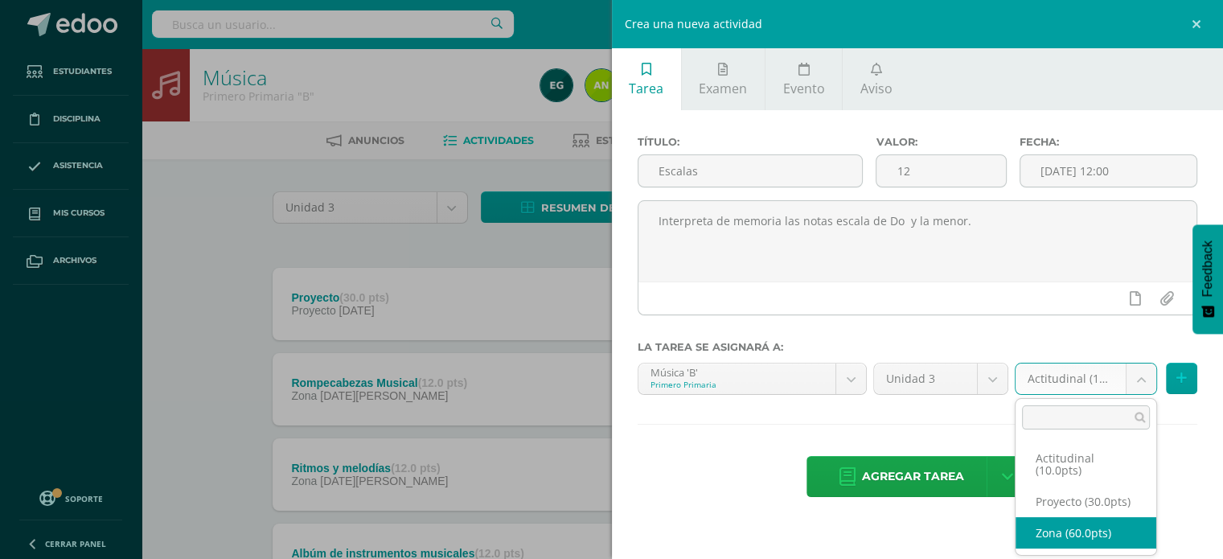
select select "103869"
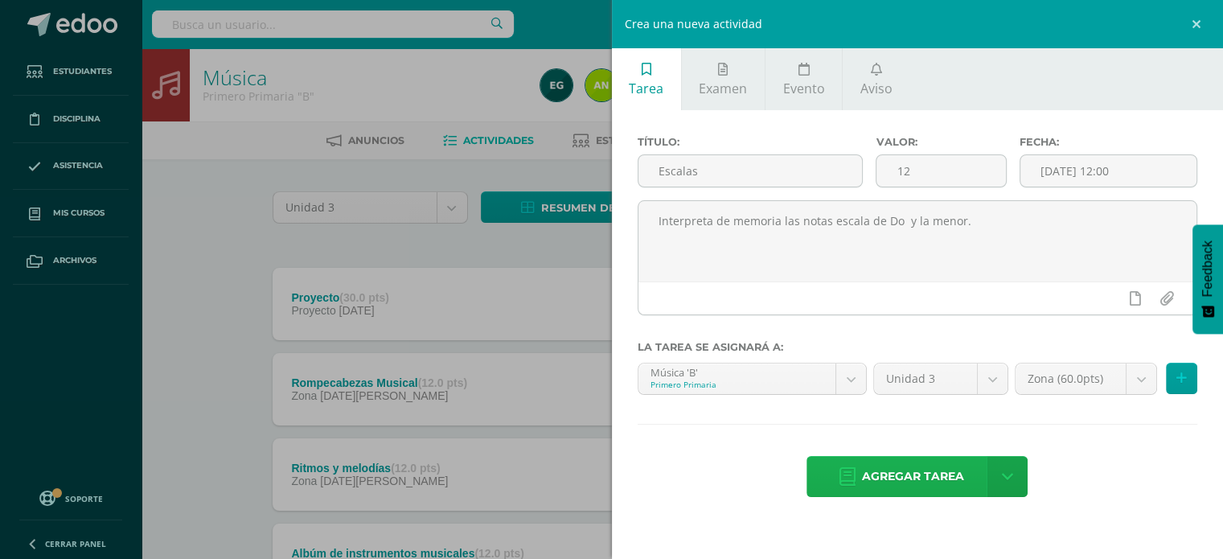
click at [929, 475] on span "Agregar tarea" at bounding box center [913, 476] width 102 height 39
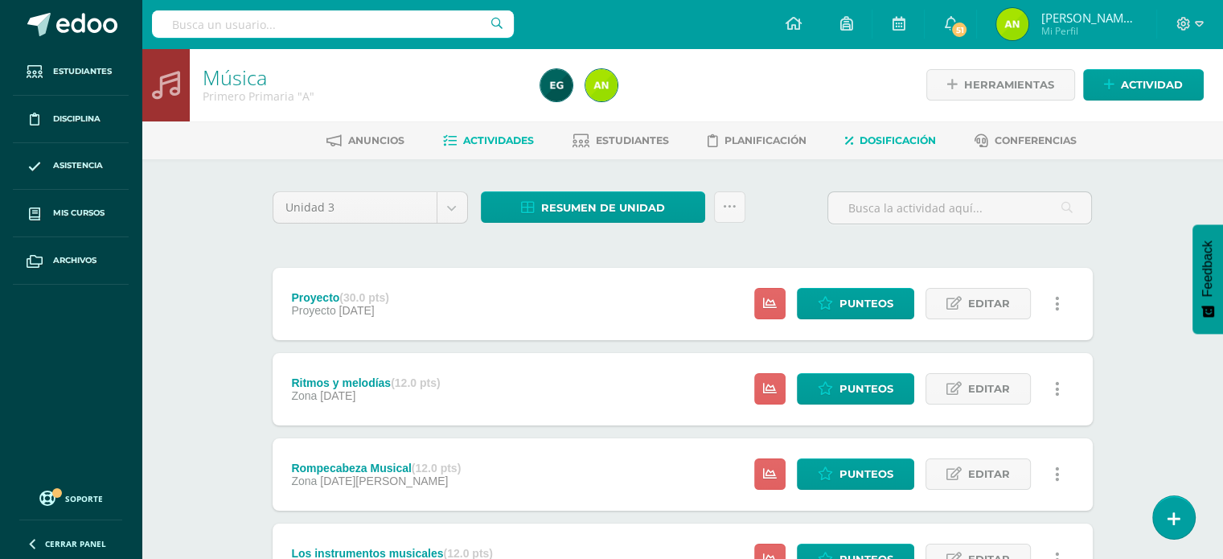
click at [878, 131] on link "Dosificación" at bounding box center [890, 141] width 91 height 26
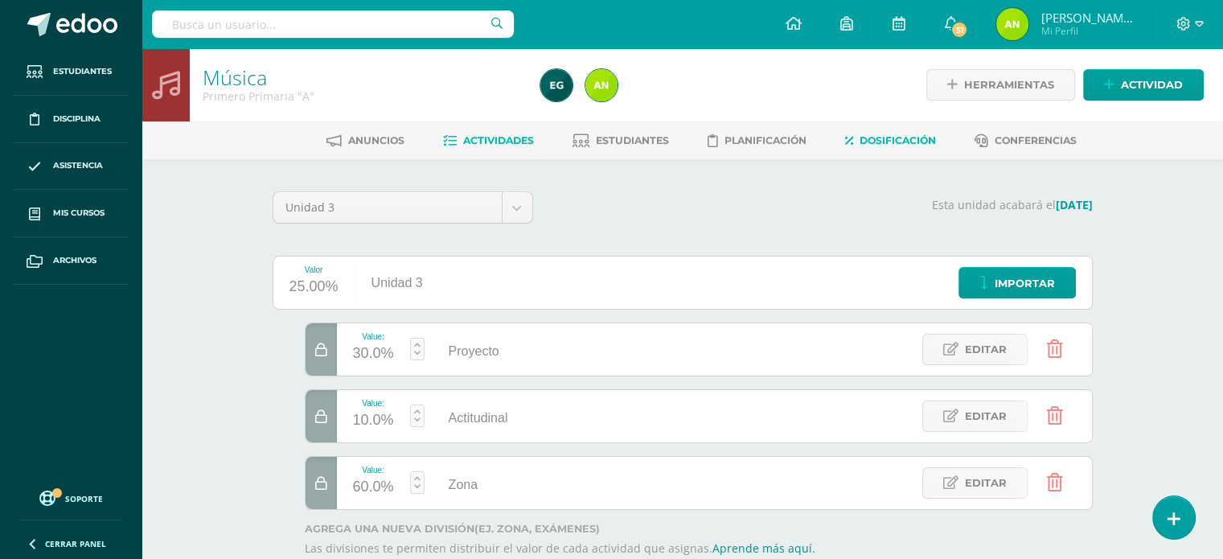
click at [505, 143] on span "Actividades" at bounding box center [498, 140] width 71 height 12
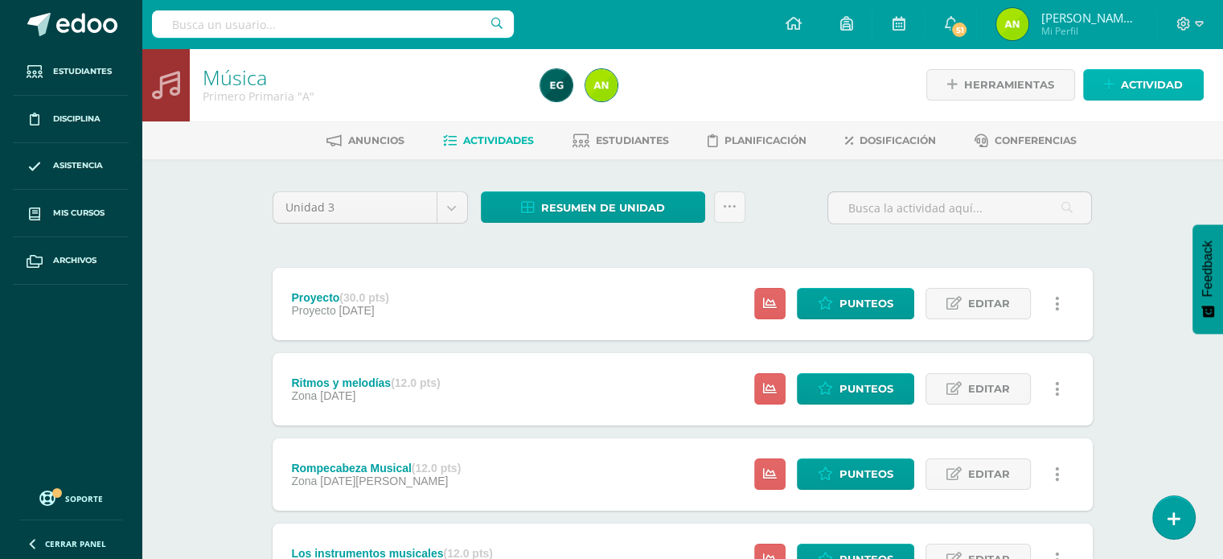
click at [1151, 89] on span "Actividad" at bounding box center [1152, 85] width 62 height 30
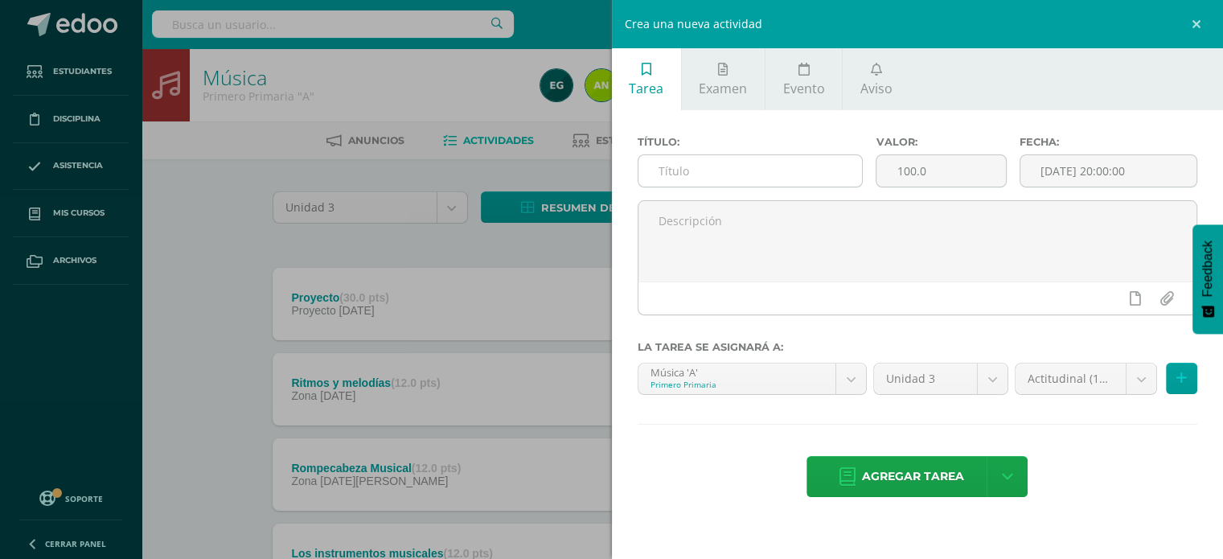
click at [678, 169] on input "text" at bounding box center [750, 170] width 224 height 31
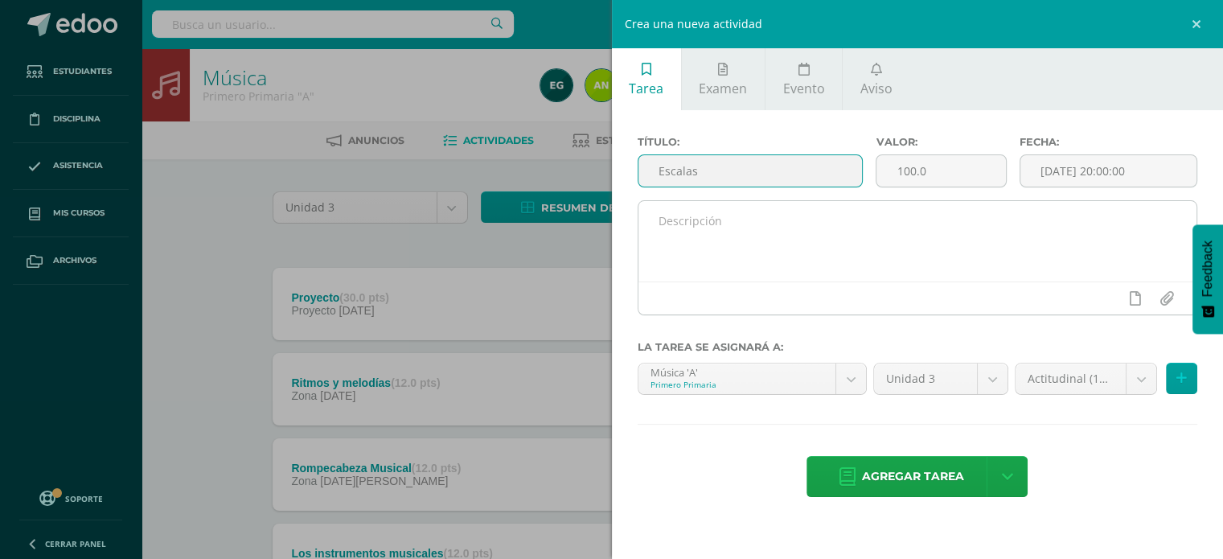
type input "Escalas"
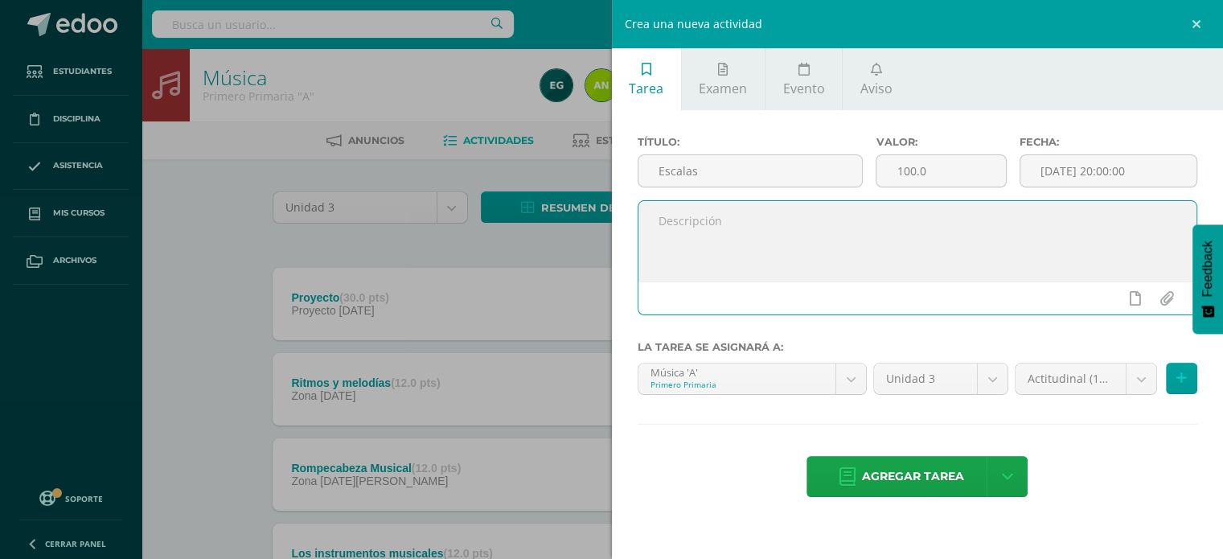
paste textarea "Interpreta de memoria las notas escala de Do."
type textarea "Interpreta de memoria las notas escala de Do y la menor."
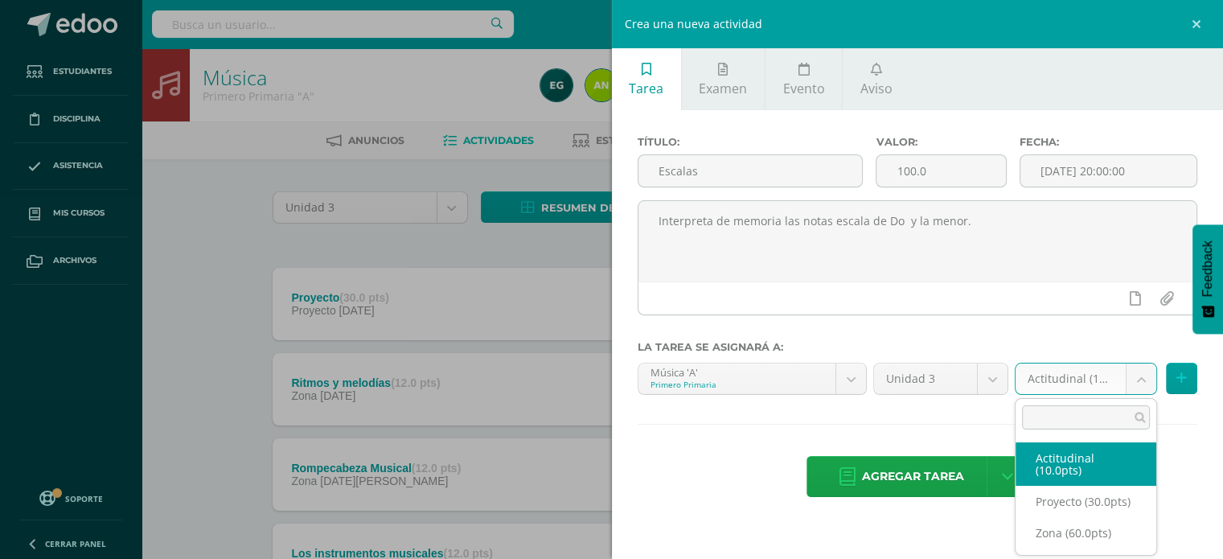
click at [1117, 376] on body "Estudiantes Disciplina Asistencia Mis cursos Archivos Soporte Centro de ayuda Ú…" at bounding box center [611, 436] width 1223 height 873
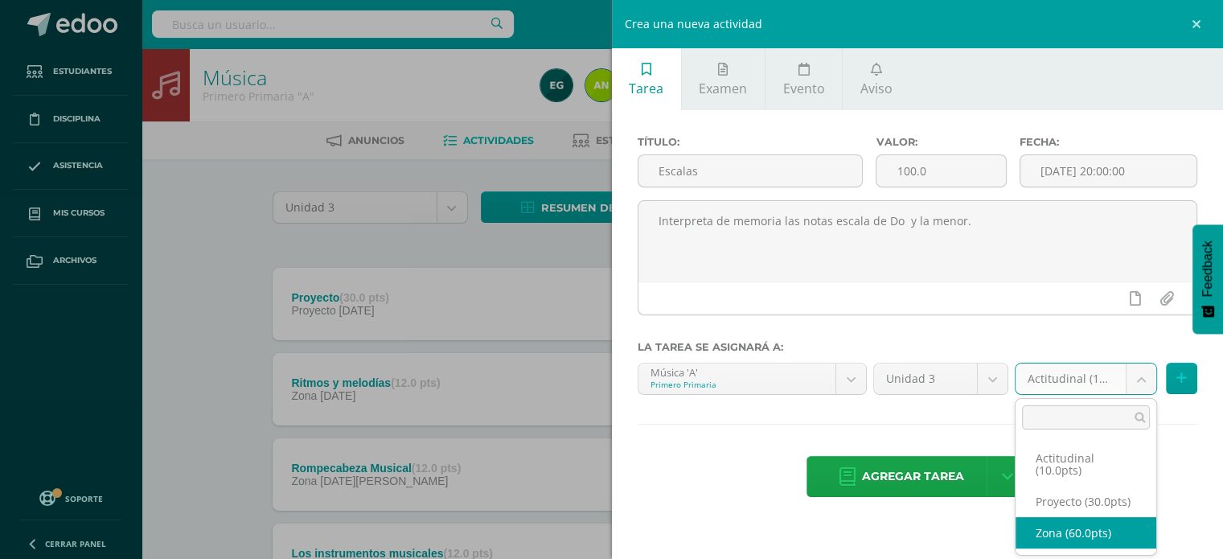
select select "103866"
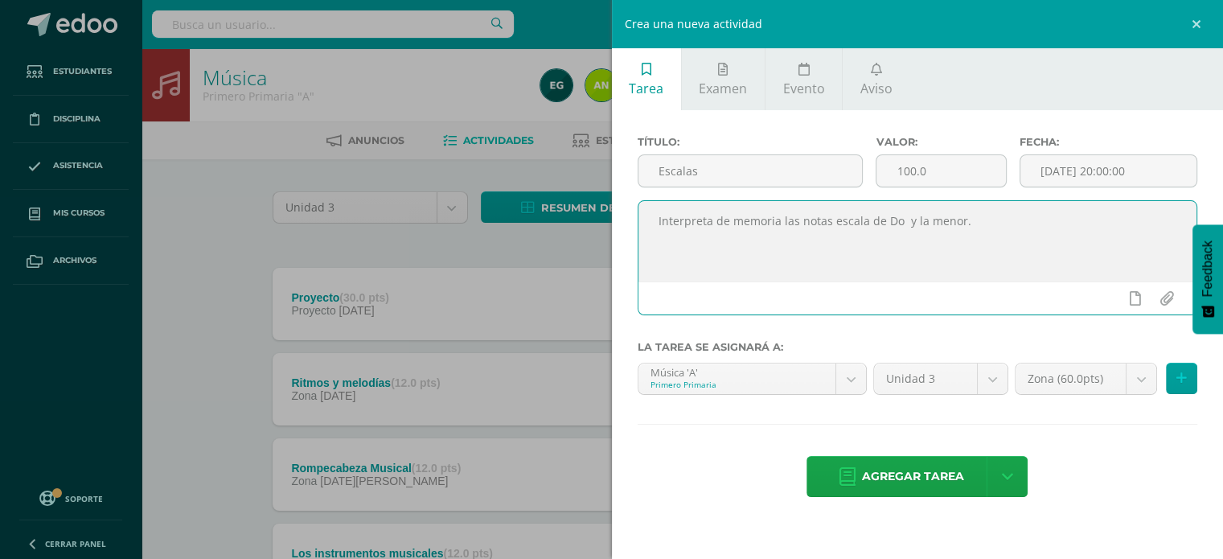
drag, startPoint x: 647, startPoint y: 215, endPoint x: 1058, endPoint y: 215, distance: 410.8
click at [1058, 215] on textarea "Interpreta de memoria las notas escala de Do y la menor." at bounding box center [917, 241] width 559 height 80
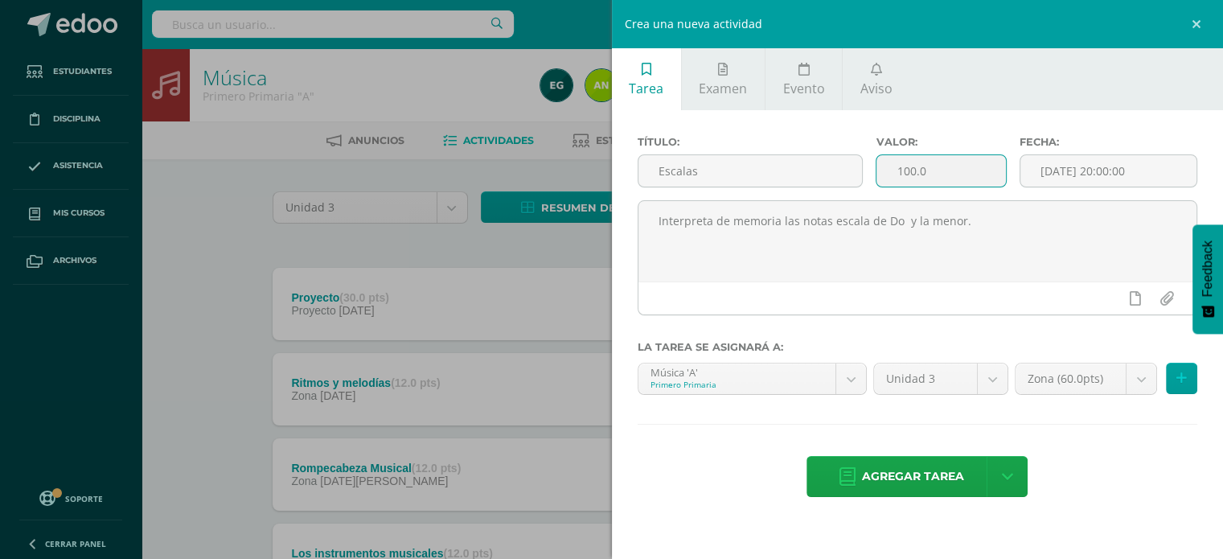
click at [916, 175] on input "100.0" at bounding box center [940, 170] width 129 height 31
drag, startPoint x: 957, startPoint y: 164, endPoint x: 828, endPoint y: 163, distance: 129.4
click at [828, 163] on div "Título: Escalas Valor: 100.0 Fecha: 2025-08-12 20:00:00" at bounding box center [917, 168] width 573 height 64
type input "12"
click at [1088, 160] on input "[DATE] 20:00:00" at bounding box center [1108, 170] width 177 height 31
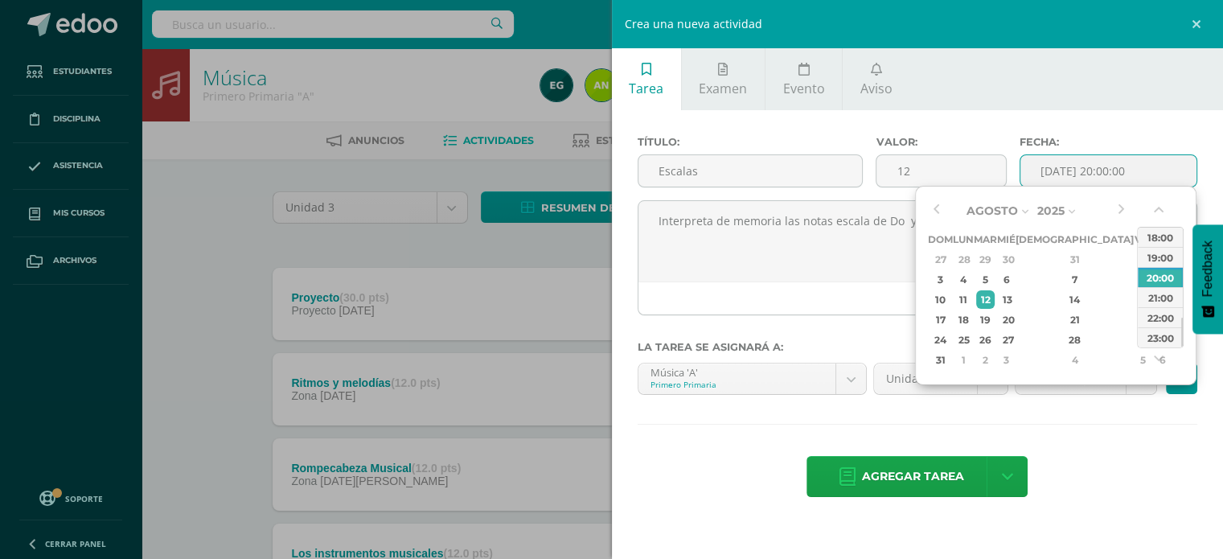
click at [945, 212] on div "Agosto Enero Febrero Marzo Abril Mayo Junio Julio Agosto Septiembre Octubre Nov…" at bounding box center [1028, 284] width 201 height 171
click at [937, 207] on button "button" at bounding box center [936, 211] width 16 height 24
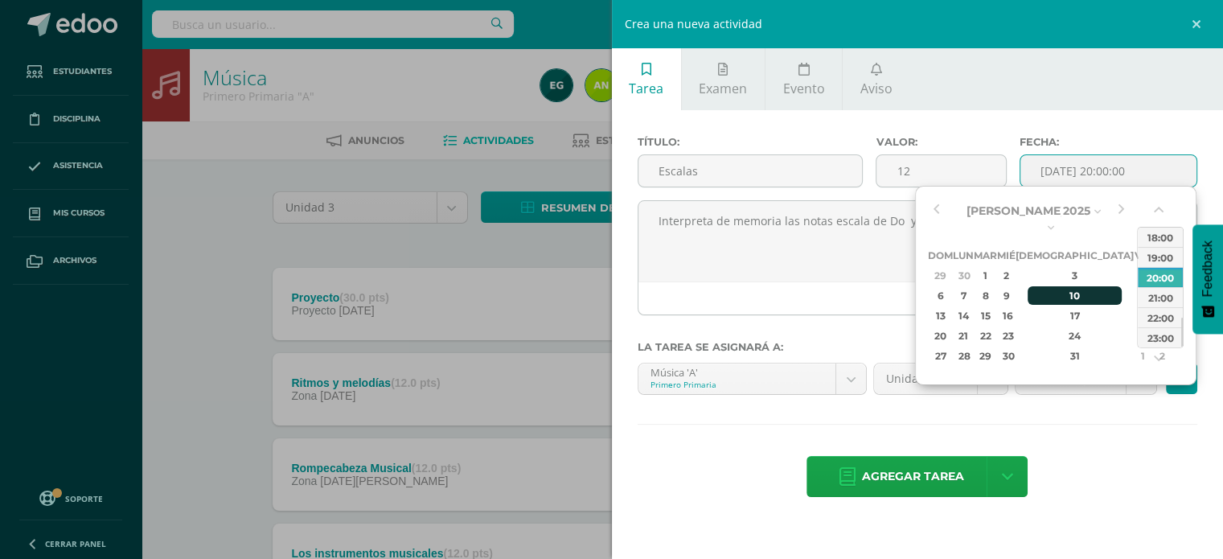
click at [1067, 286] on div "10" at bounding box center [1074, 295] width 95 height 18
click at [1158, 259] on div "11:00" at bounding box center [1159, 257] width 45 height 20
type input "2025-07-10 11:00"
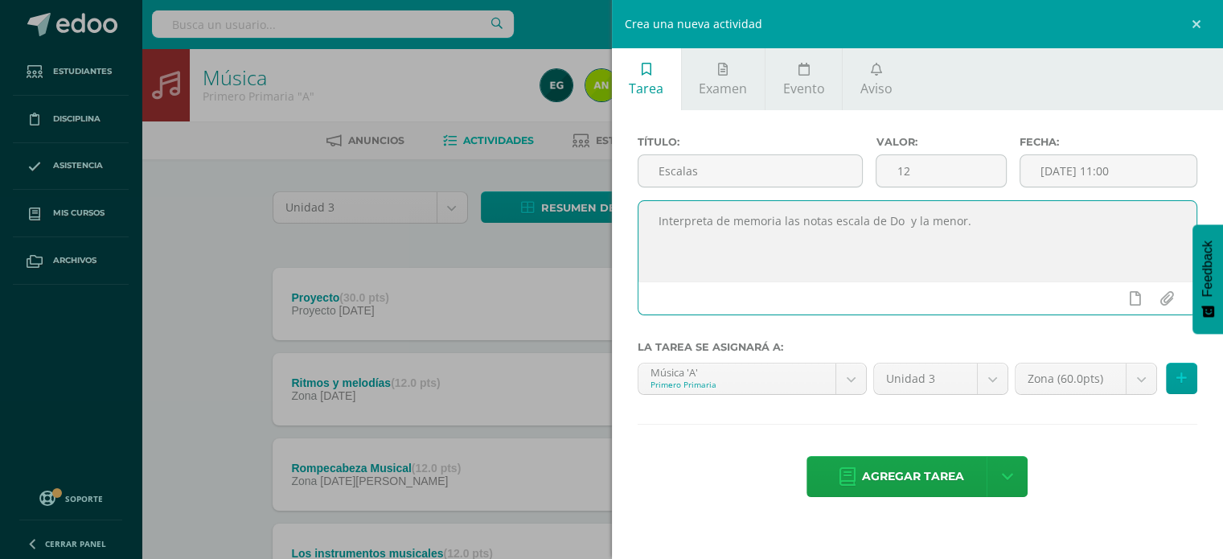
drag, startPoint x: 658, startPoint y: 217, endPoint x: 987, endPoint y: 217, distance: 329.6
click at [987, 217] on textarea "Interpreta de memoria las notas escala de Do y la menor." at bounding box center [917, 241] width 559 height 80
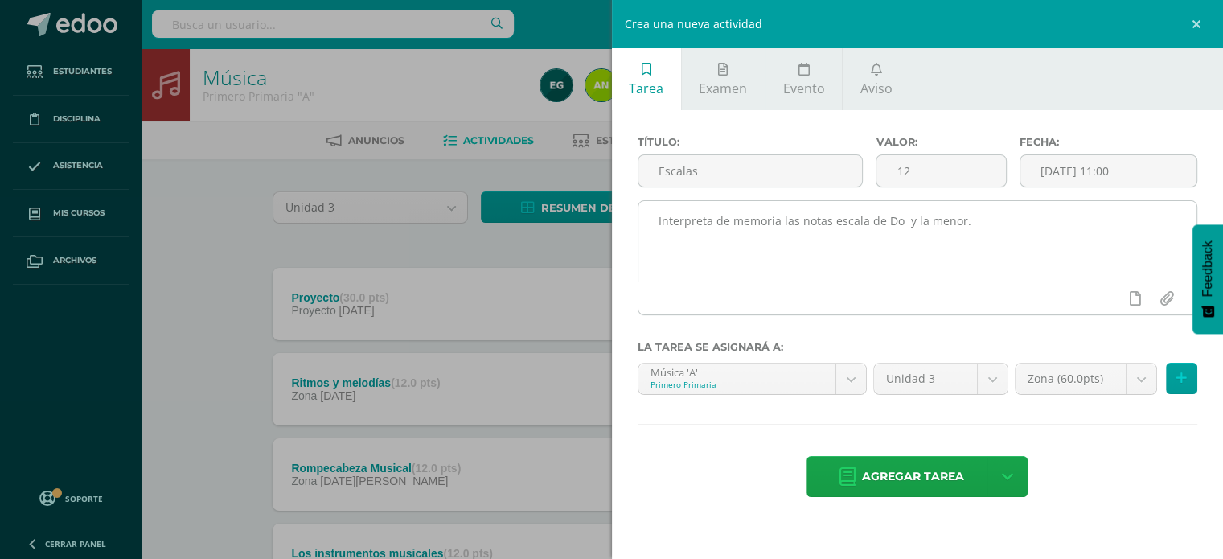
drag, startPoint x: 899, startPoint y: 465, endPoint x: 774, endPoint y: 257, distance: 242.6
click at [900, 465] on span "Agregar tarea" at bounding box center [913, 476] width 102 height 39
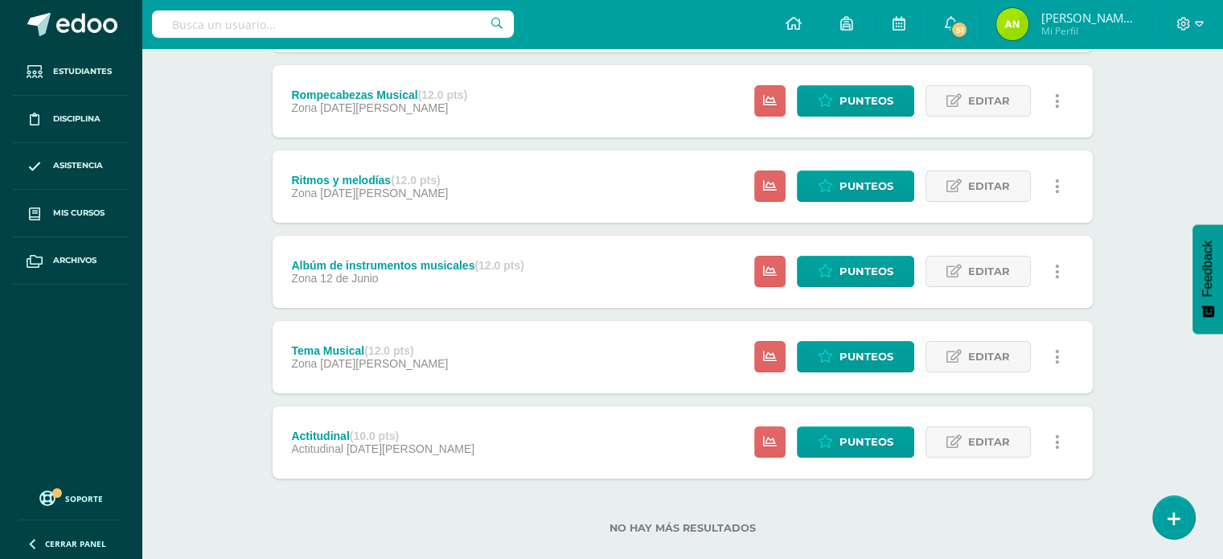
scroll to position [399, 0]
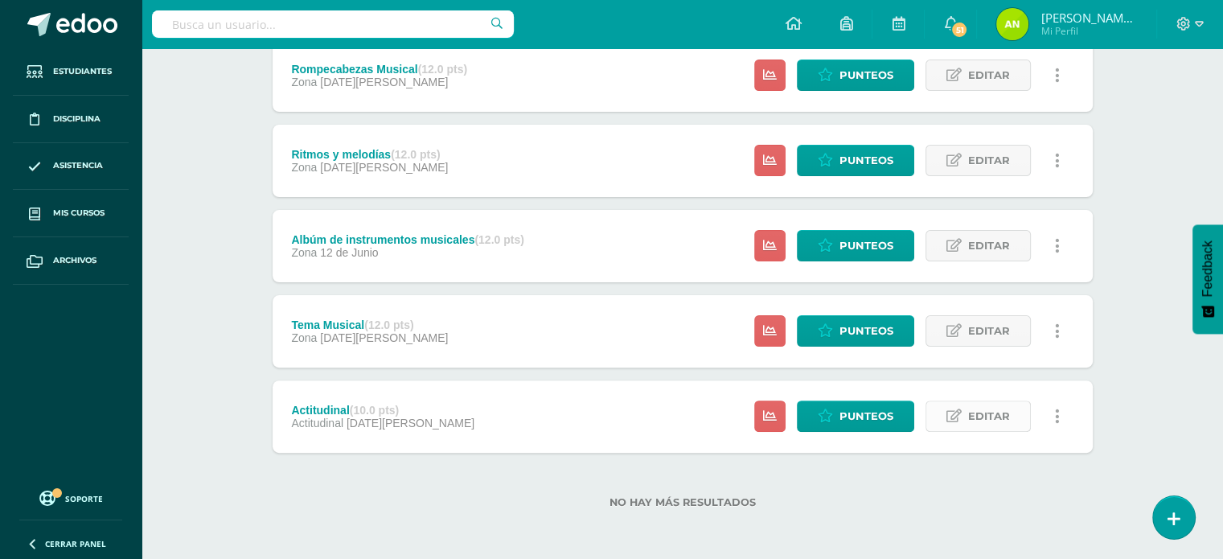
click at [978, 414] on span "Editar" at bounding box center [989, 416] width 42 height 30
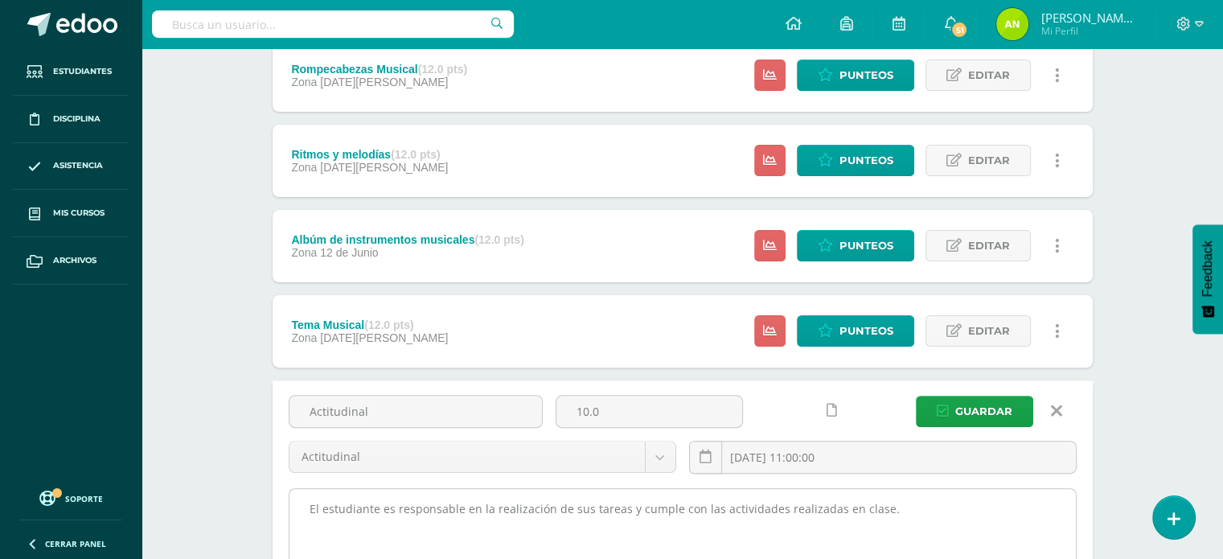
scroll to position [627, 0]
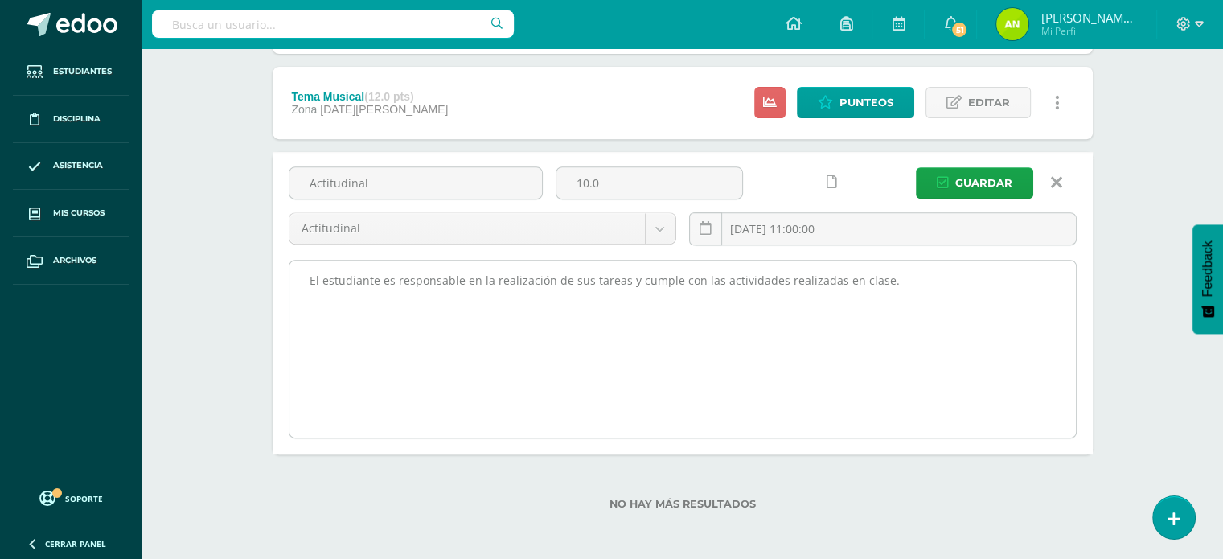
drag, startPoint x: 309, startPoint y: 275, endPoint x: 994, endPoint y: 274, distance: 684.9
click at [994, 274] on textarea "El estudiante es responsable en la realización de sus tareas y cumple con las a…" at bounding box center [682, 348] width 786 height 177
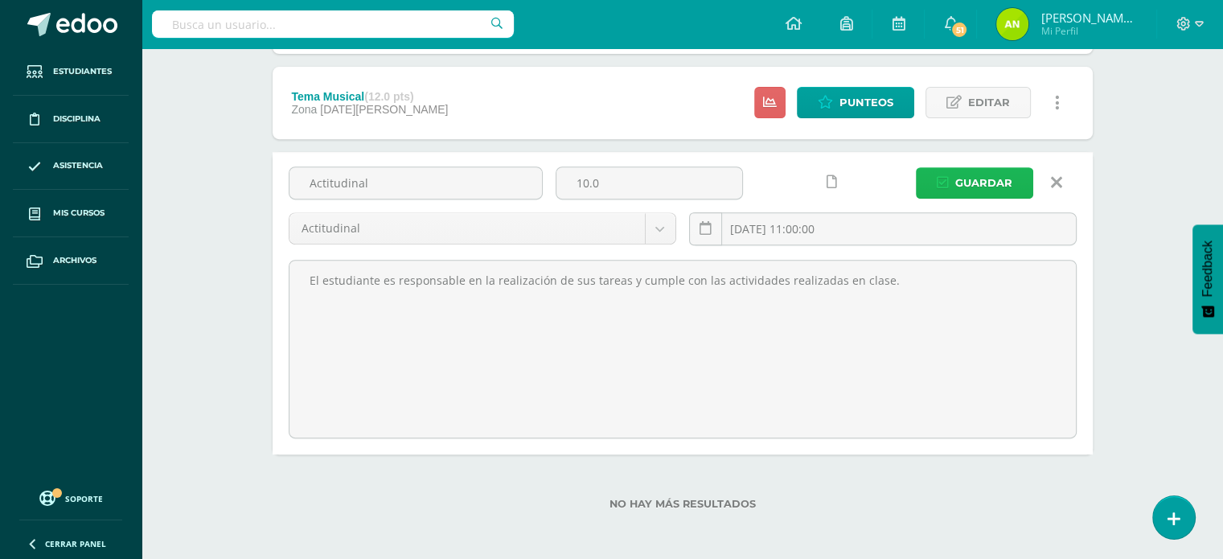
click at [971, 184] on span "Guardar" at bounding box center [983, 183] width 57 height 30
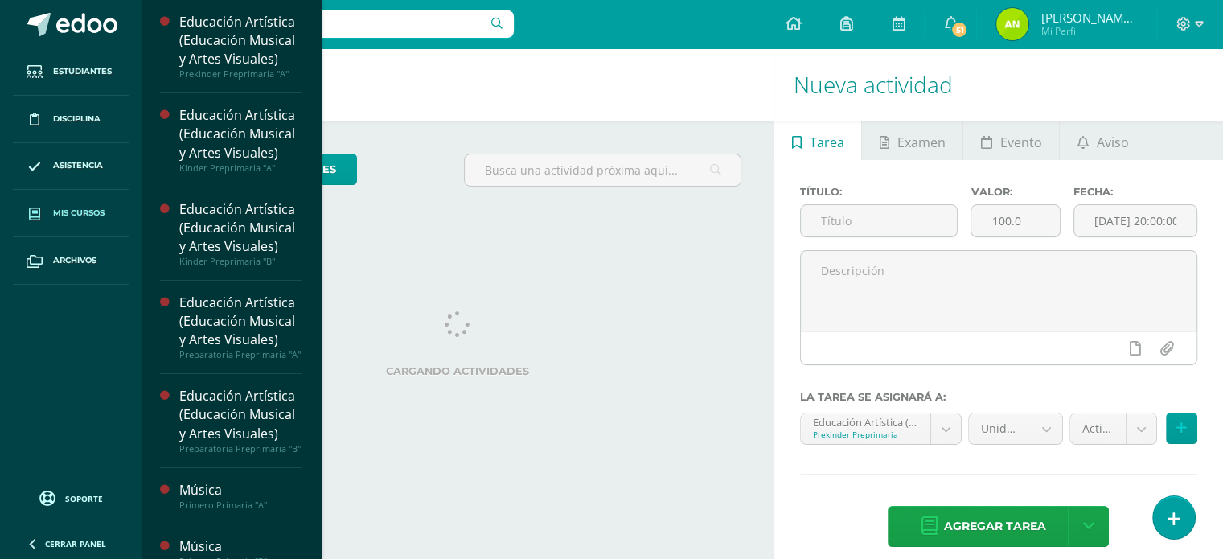
click at [78, 205] on link "Mis cursos" at bounding box center [71, 213] width 116 height 47
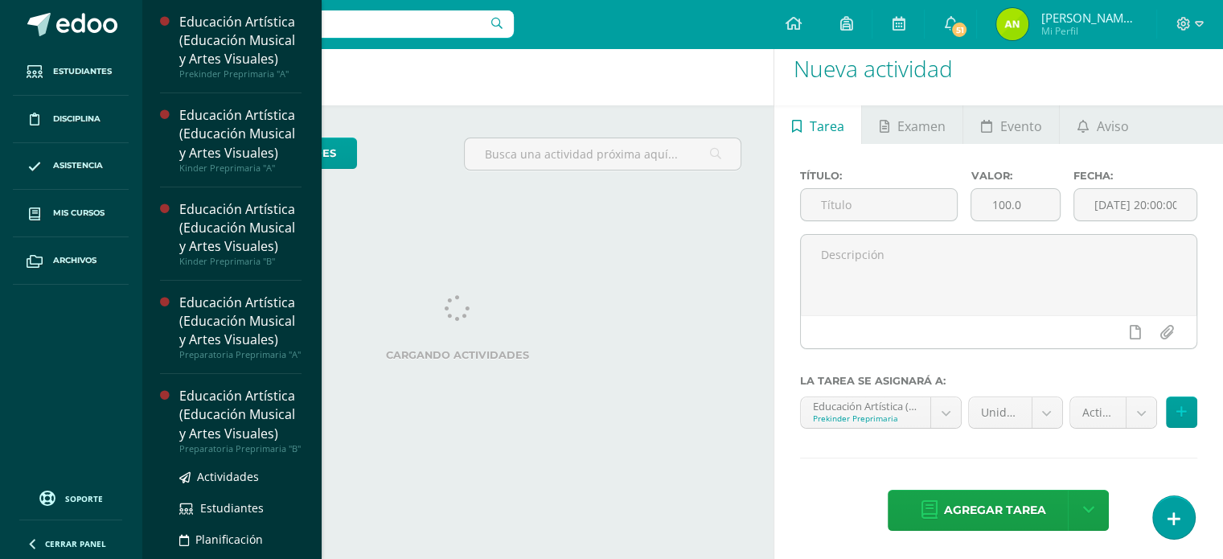
scroll to position [46, 0]
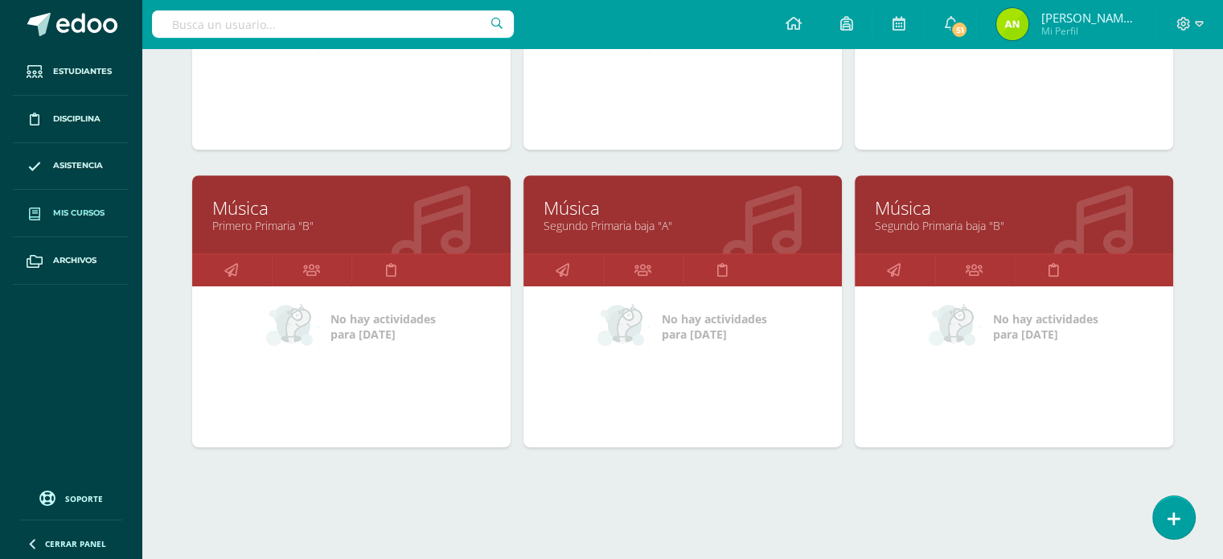
scroll to position [723, 0]
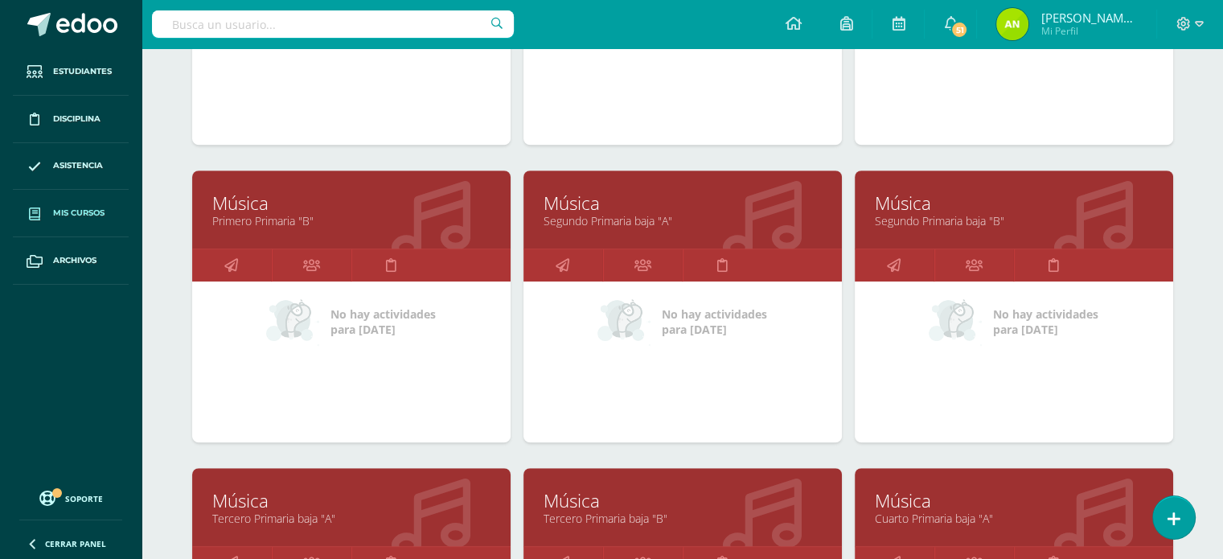
click at [637, 219] on link "Segundo Primaria baja "A"" at bounding box center [682, 220] width 278 height 15
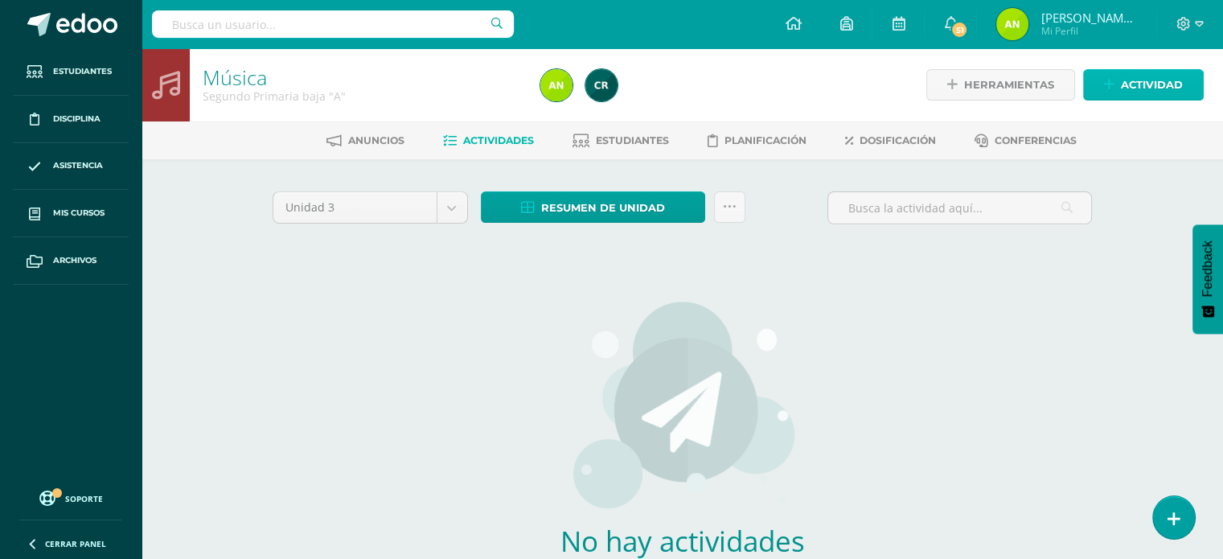
click at [1129, 79] on span "Actividad" at bounding box center [1152, 85] width 62 height 30
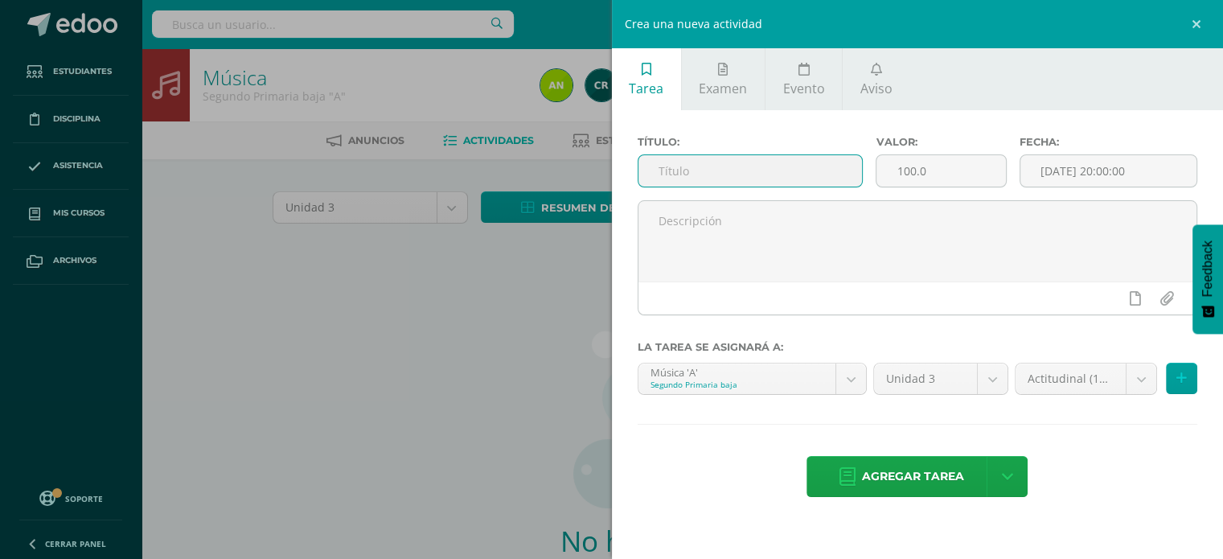
click at [804, 174] on input "text" at bounding box center [750, 170] width 224 height 31
type input "Actitudinal"
drag, startPoint x: 931, startPoint y: 171, endPoint x: 875, endPoint y: 171, distance: 55.5
click at [876, 171] on input "100.0" at bounding box center [940, 170] width 129 height 31
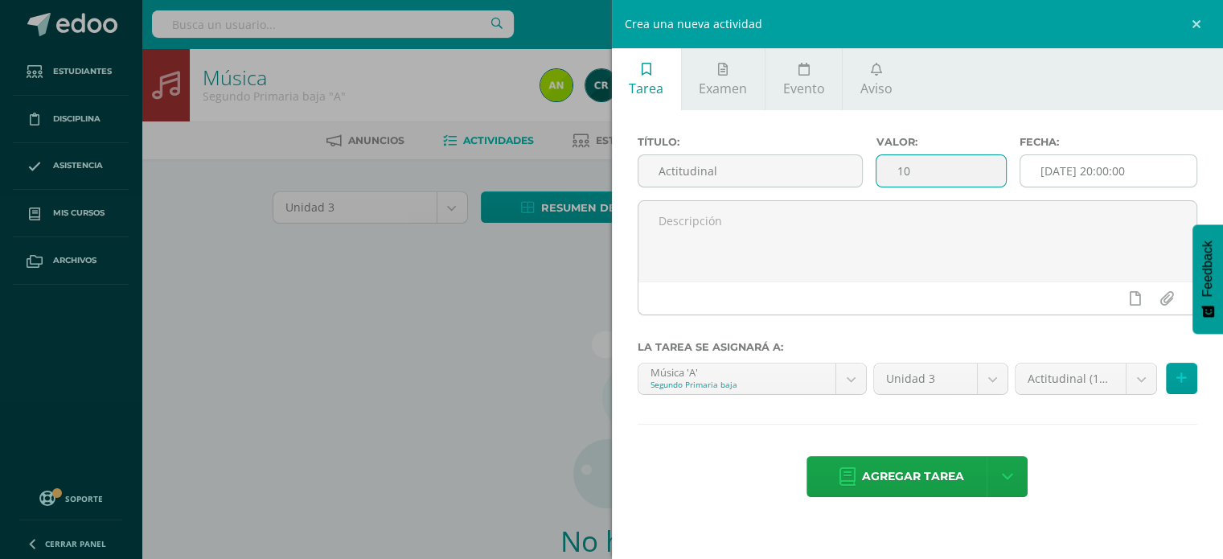
type input "10"
click at [1096, 180] on input "[DATE] 20:00:00" at bounding box center [1108, 170] width 177 height 31
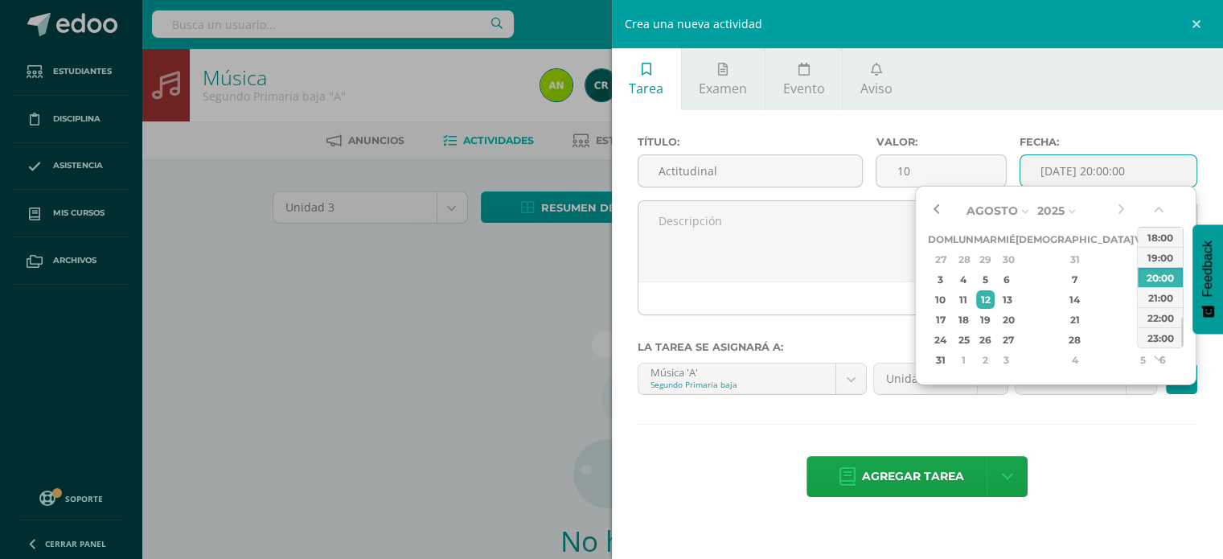
click at [937, 207] on button "button" at bounding box center [936, 211] width 16 height 24
click at [1015, 346] on td "28" at bounding box center [1006, 340] width 18 height 20
click at [1162, 267] on div "13:00" at bounding box center [1159, 265] width 45 height 20
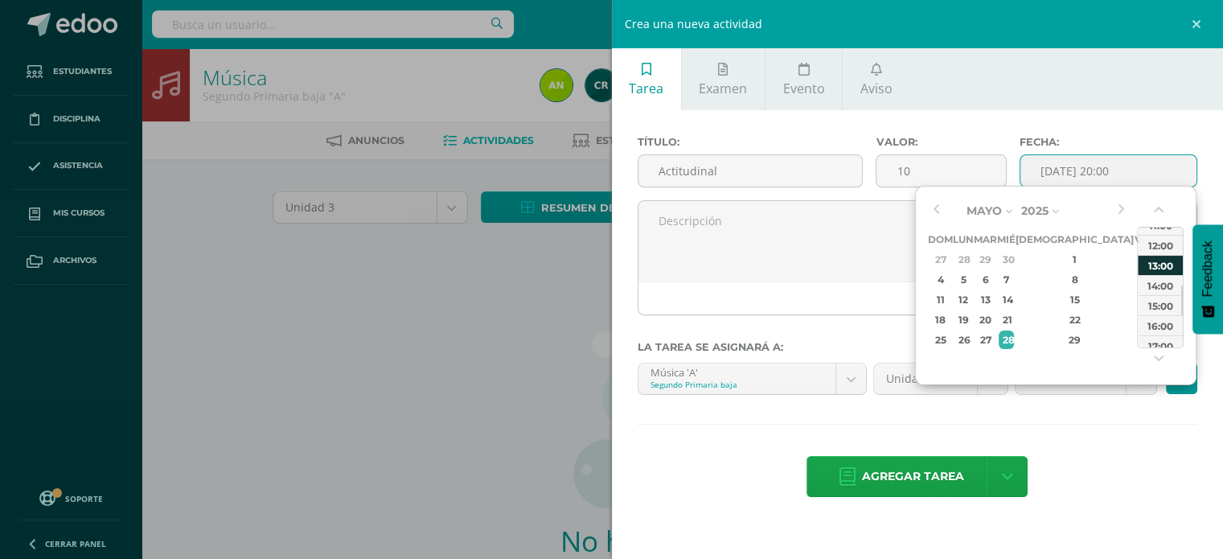
type input "[DATE] 13:00"
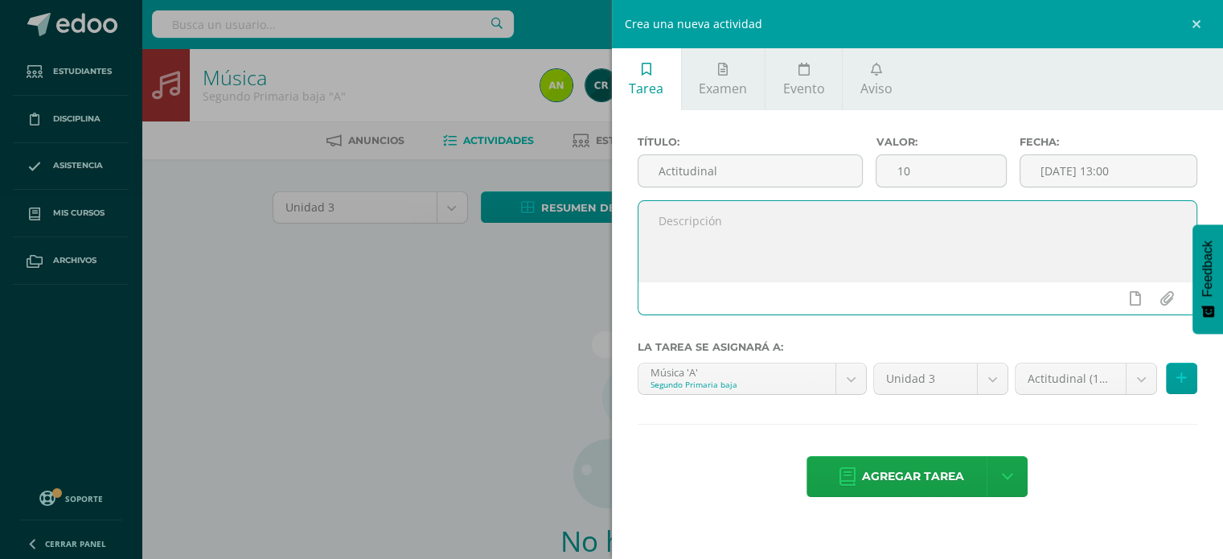
paste textarea "El estudiante es responsable en la realización de sus tareas y cumple con las a…"
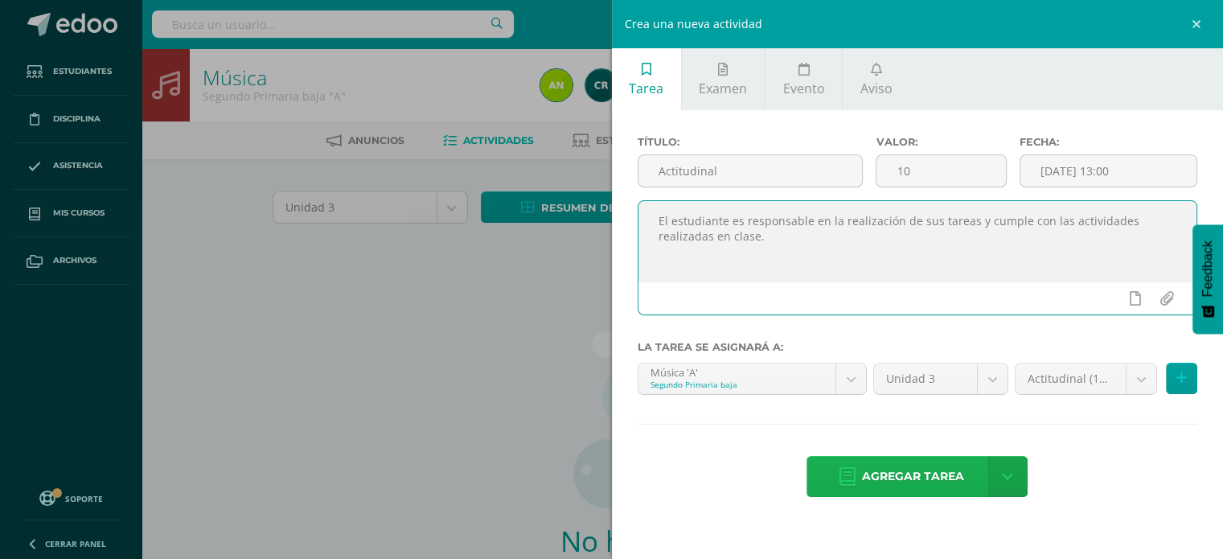
type textarea "El estudiante es responsable en la realización de sus tareas y cumple con las a…"
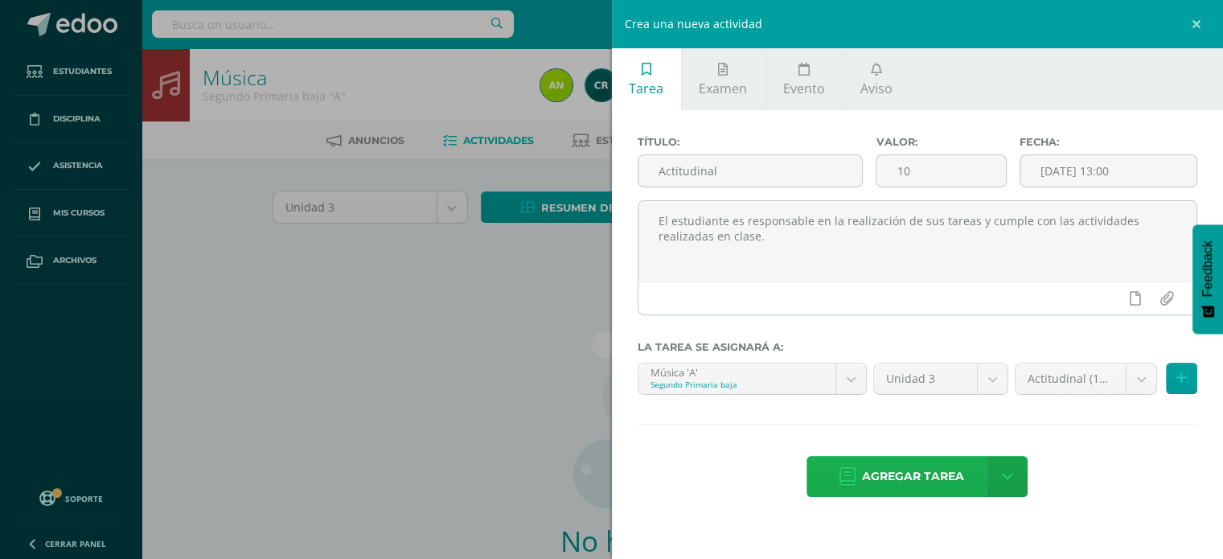
click at [952, 487] on span "Agregar tarea" at bounding box center [913, 476] width 102 height 39
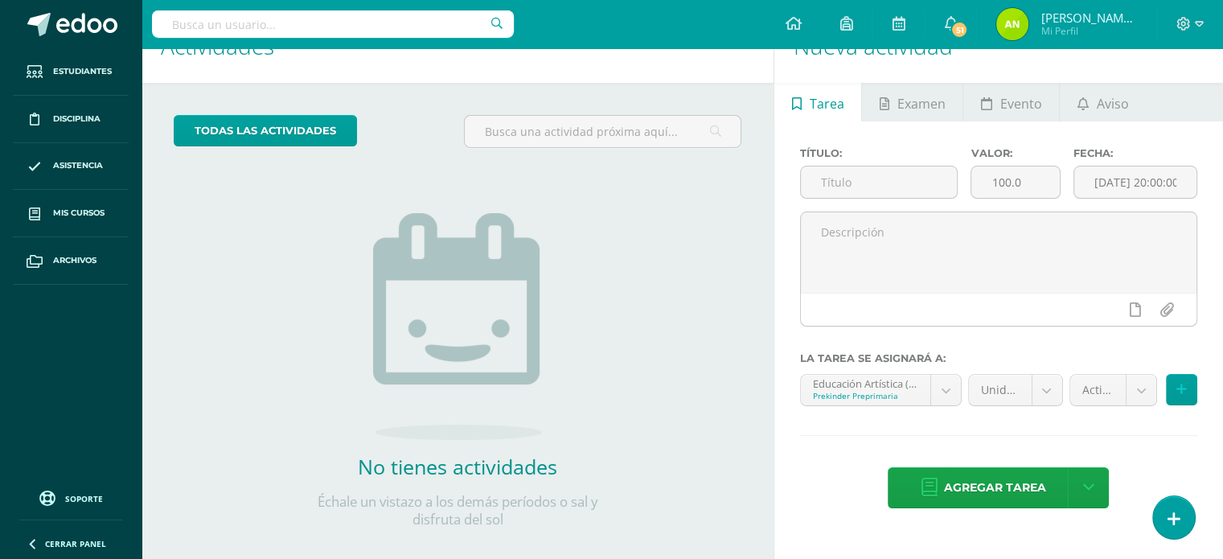
scroll to position [59, 0]
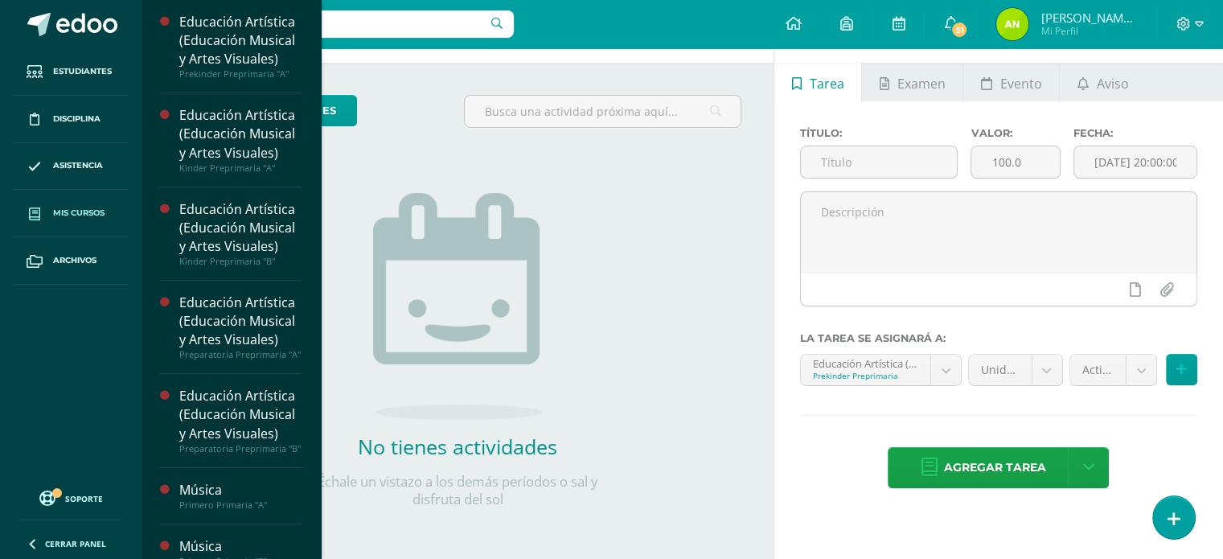
click at [32, 215] on icon at bounding box center [34, 213] width 11 height 13
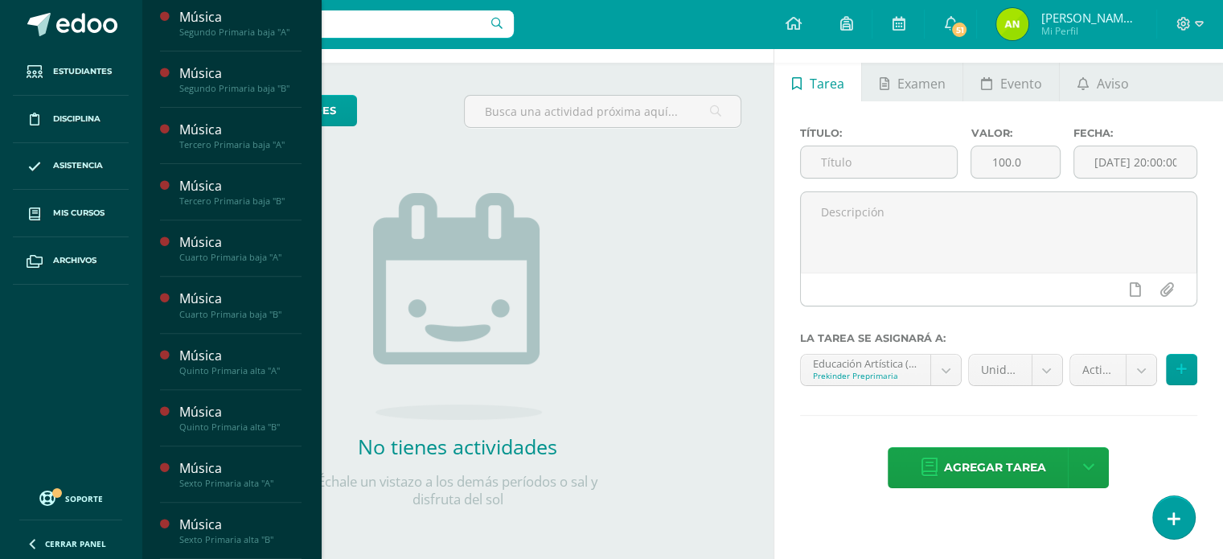
scroll to position [605, 0]
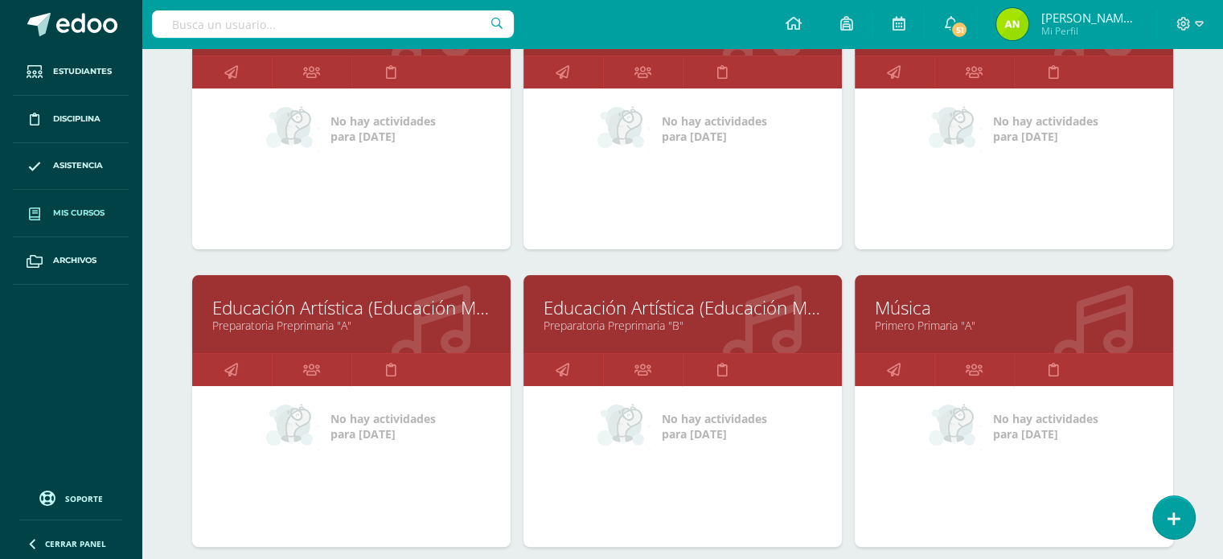
scroll to position [643, 0]
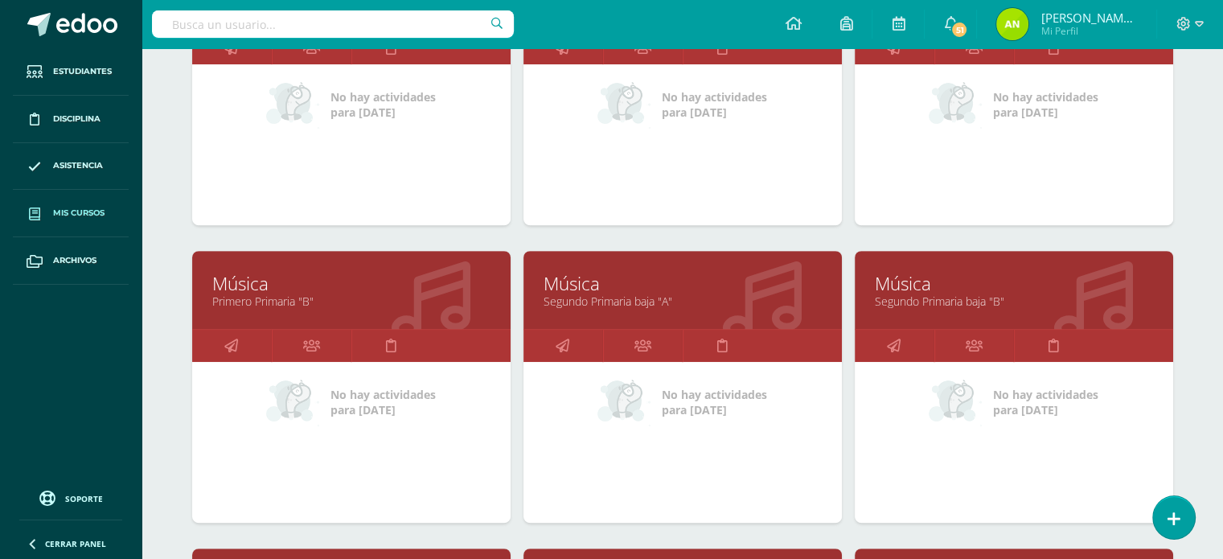
click at [916, 281] on link "Música" at bounding box center [1014, 283] width 278 height 25
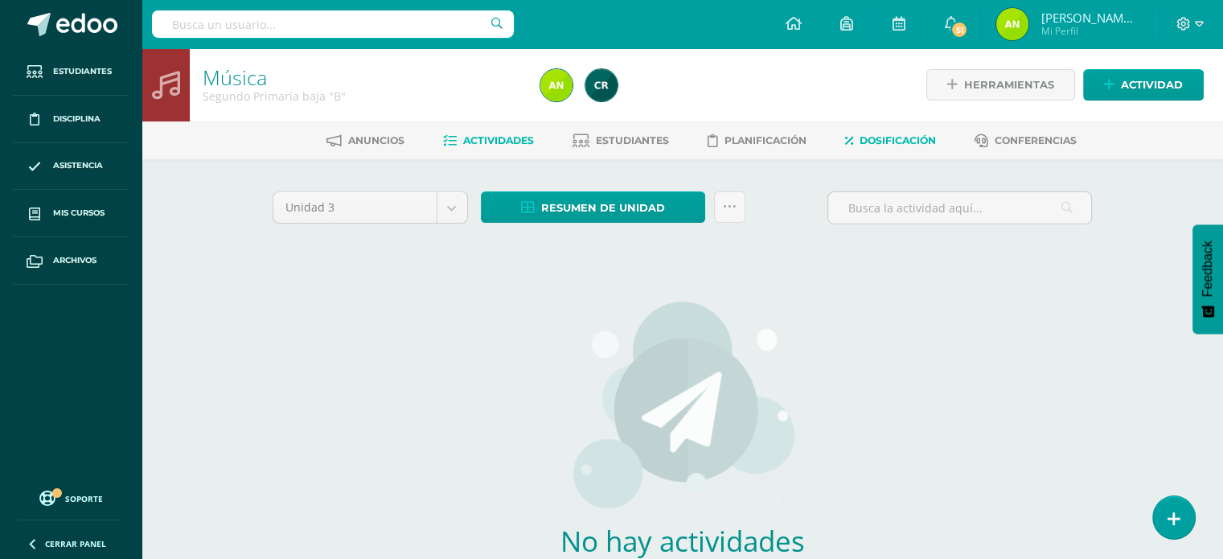
click at [908, 141] on span "Dosificación" at bounding box center [897, 140] width 76 height 12
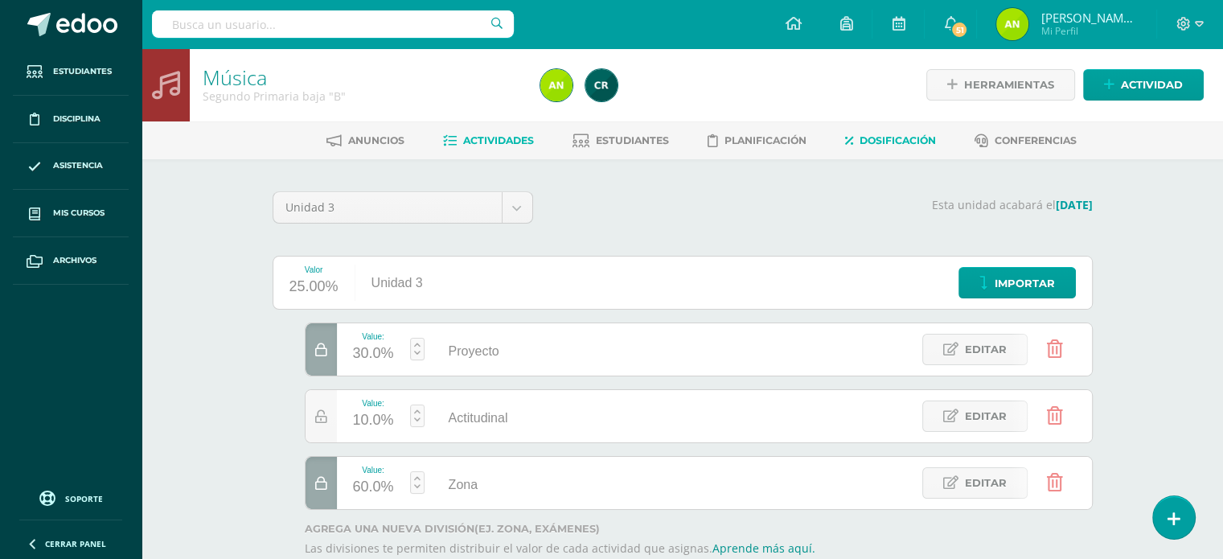
click at [506, 149] on link "Actividades" at bounding box center [488, 141] width 91 height 26
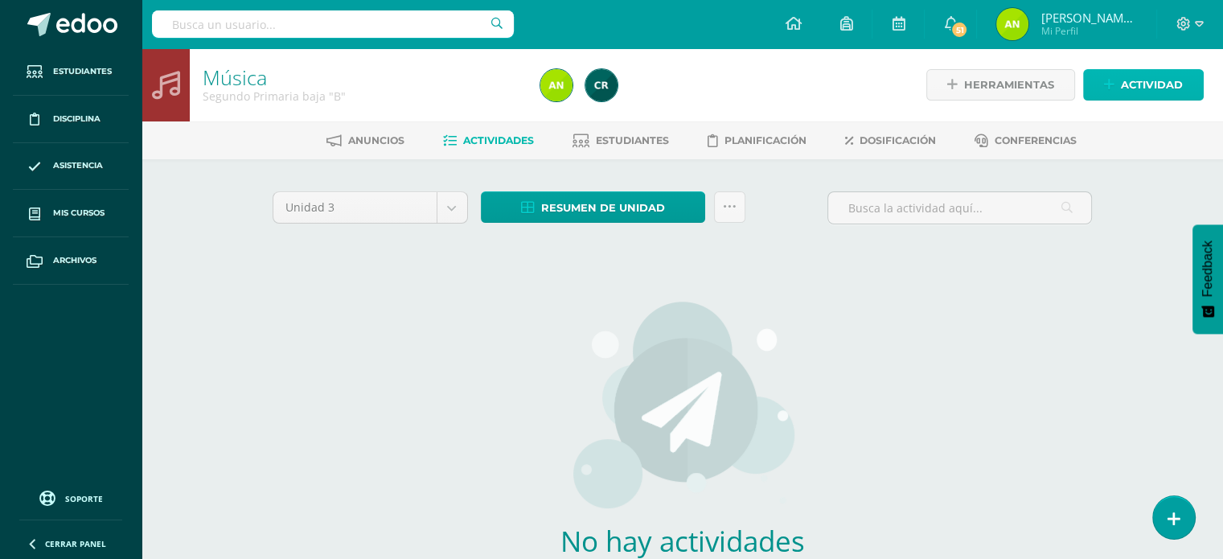
click at [1126, 83] on span "Actividad" at bounding box center [1152, 85] width 62 height 30
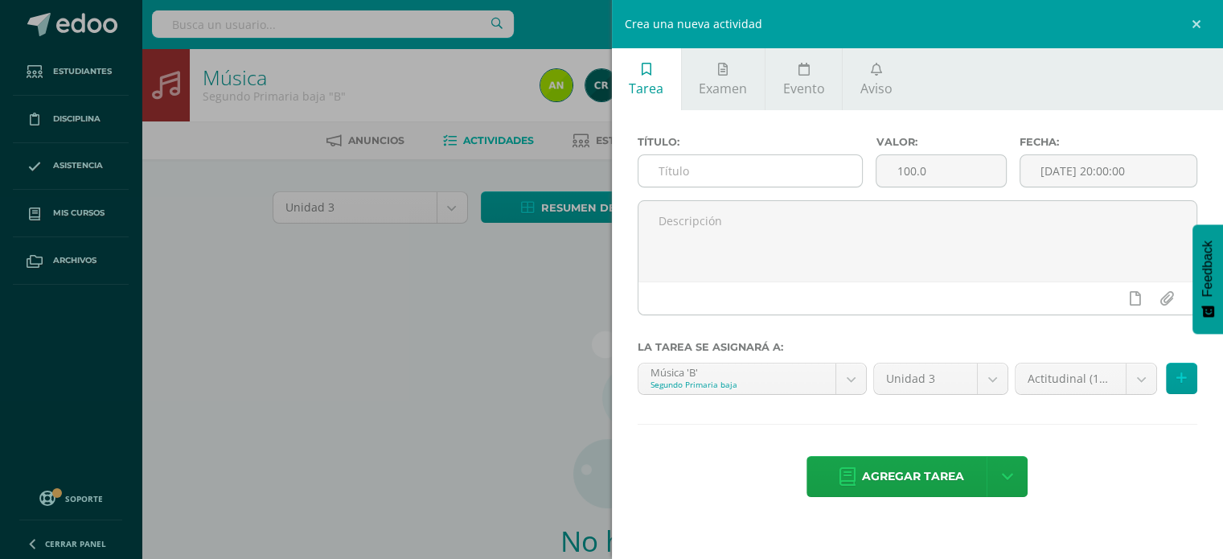
click at [781, 177] on input "text" at bounding box center [750, 170] width 224 height 31
type input "Actitudinal"
drag, startPoint x: 932, startPoint y: 170, endPoint x: 884, endPoint y: 173, distance: 48.3
click at [884, 173] on input "100.0" at bounding box center [940, 170] width 129 height 31
type input "10"
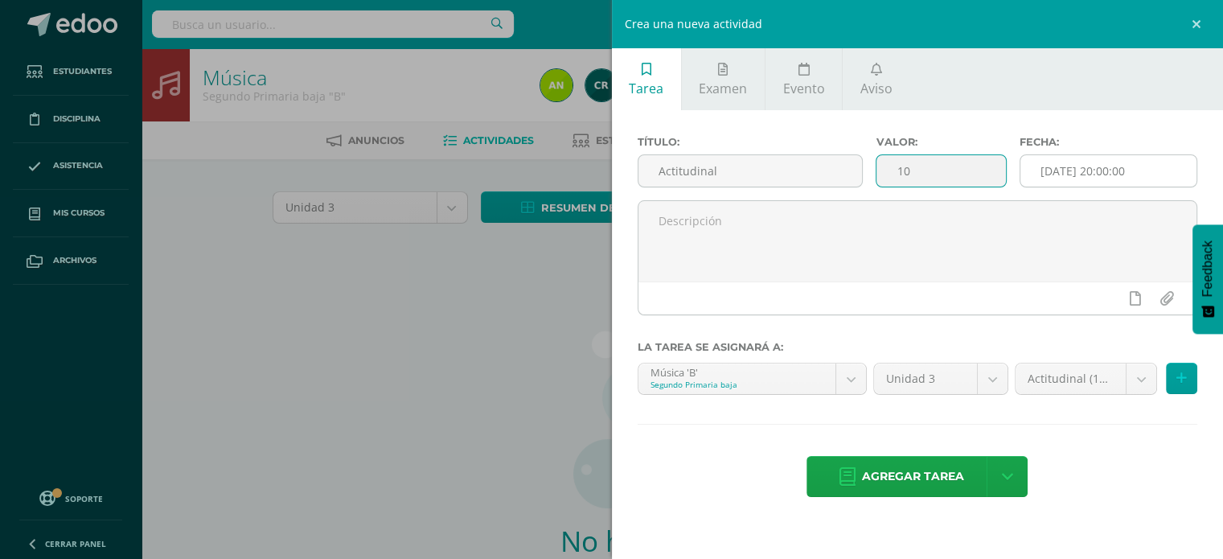
click at [1062, 168] on input "[DATE] 20:00:00" at bounding box center [1108, 170] width 177 height 31
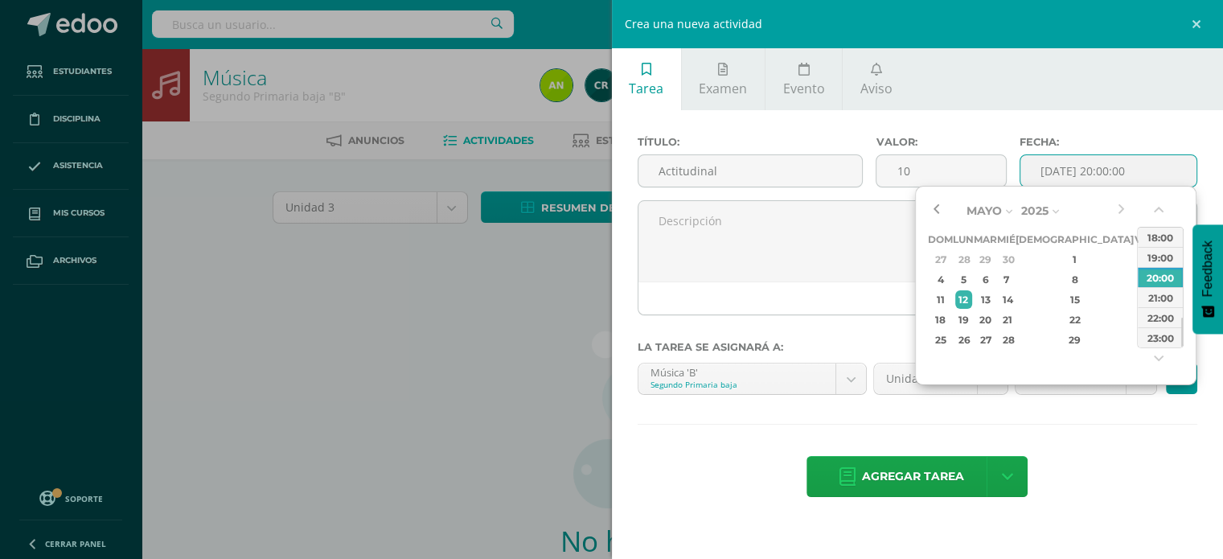
click at [941, 213] on button "button" at bounding box center [936, 211] width 16 height 24
click at [1113, 206] on button "button" at bounding box center [1121, 211] width 16 height 24
click at [1013, 340] on div "28" at bounding box center [1005, 339] width 14 height 18
click at [1151, 260] on div "12:00" at bounding box center [1159, 261] width 45 height 20
type input "2025-05-28 12:00"
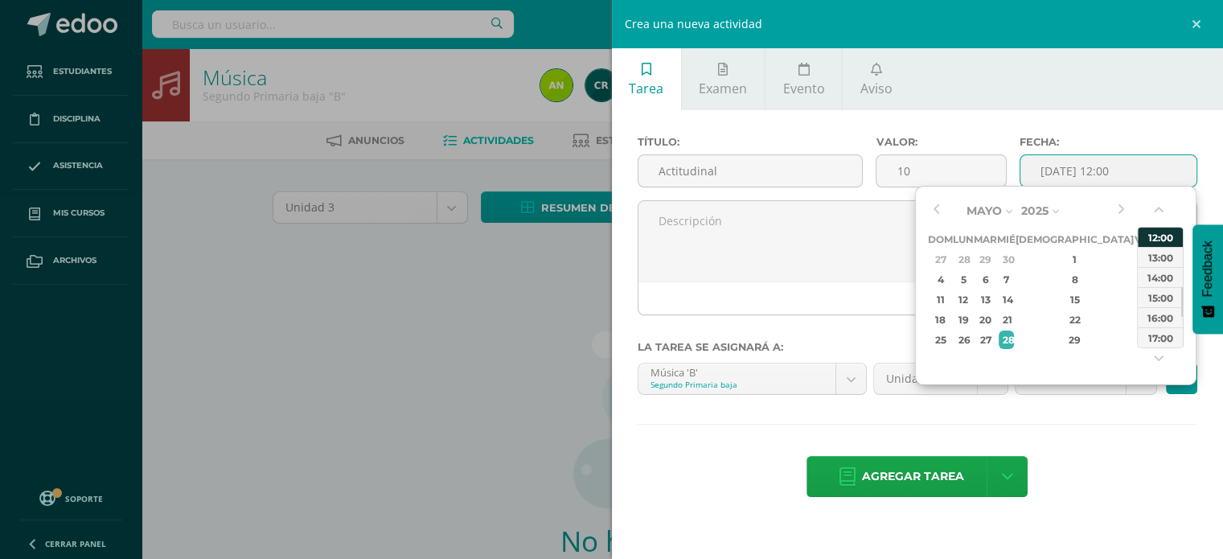
click at [1167, 237] on div "12:00" at bounding box center [1159, 237] width 45 height 20
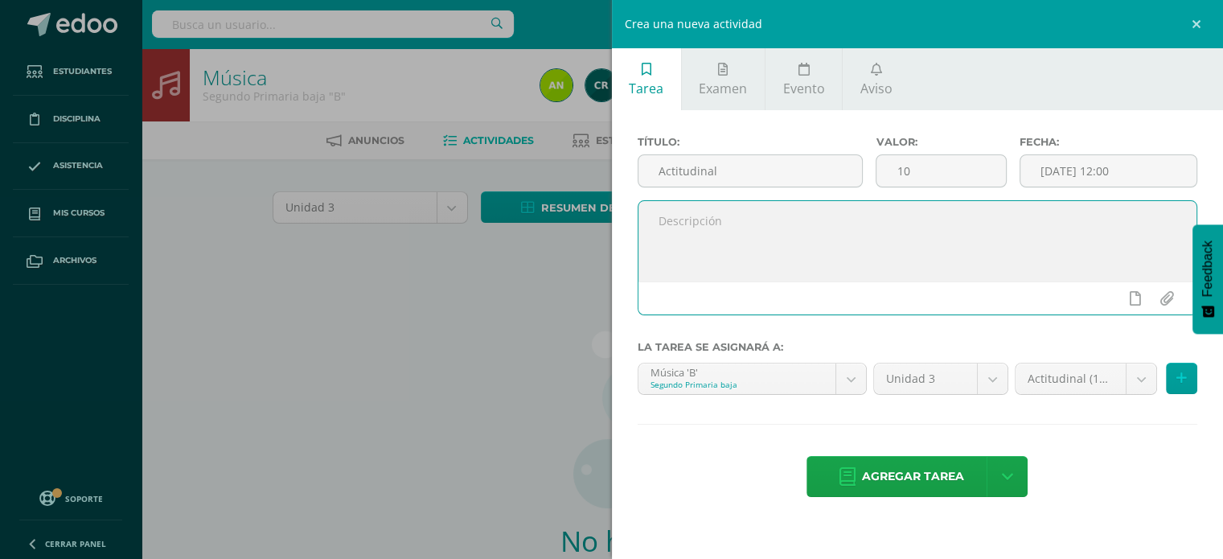
paste textarea "El estudiante es responsable en la realización de sus tareas y cumple con las a…"
type textarea "El estudiante es responsable en la realización de sus tareas y cumple con las a…"
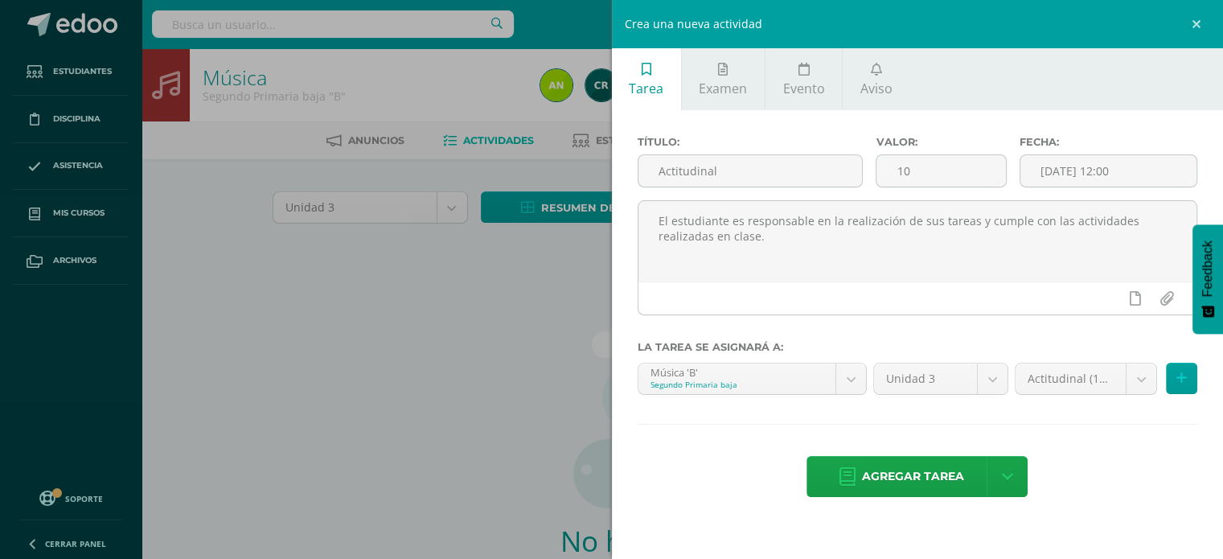
click at [932, 462] on span "Agregar tarea" at bounding box center [913, 476] width 102 height 39
